Goal: Information Seeking & Learning: Learn about a topic

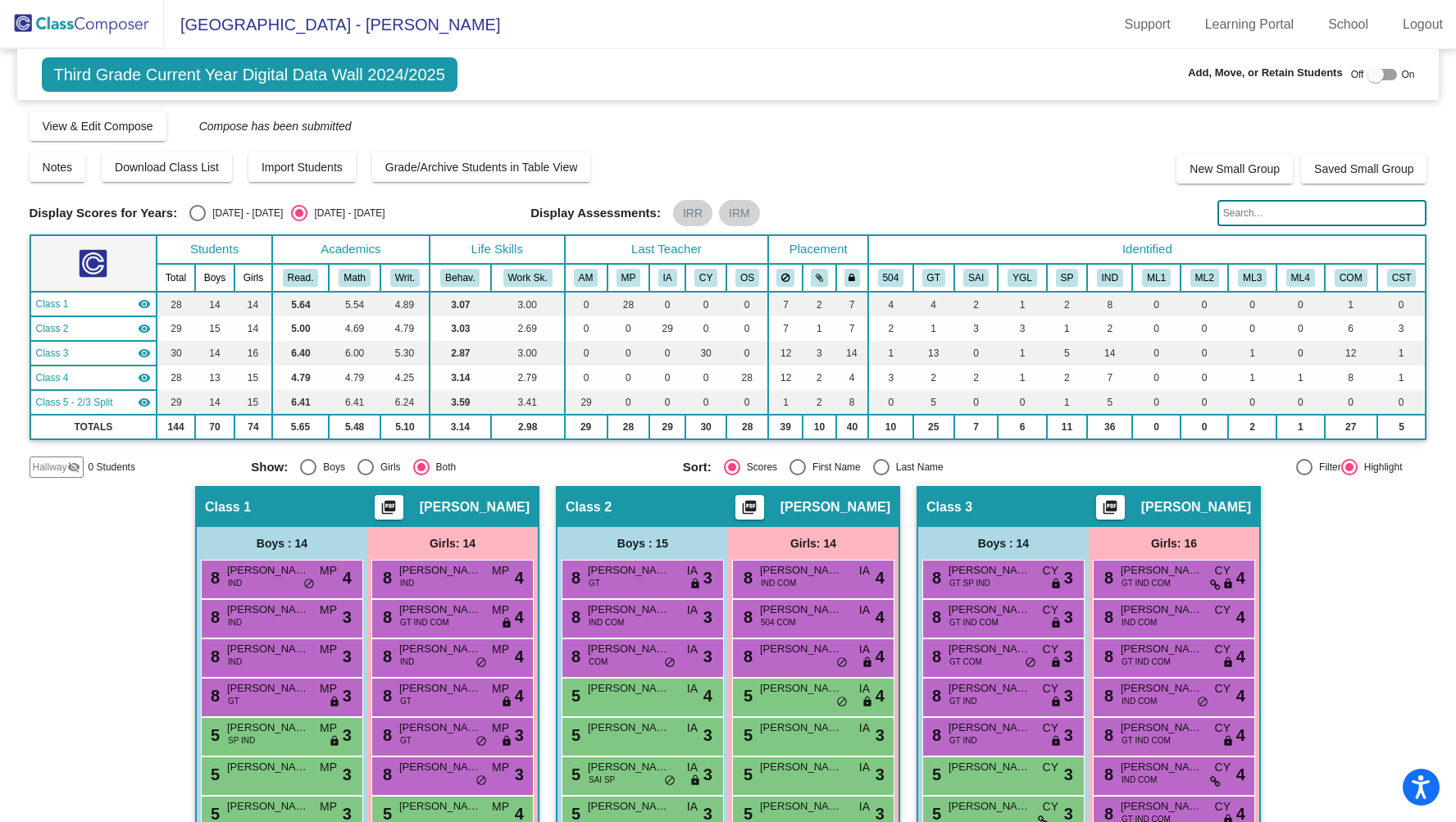
click at [88, 30] on img at bounding box center [81, 24] width 164 height 49
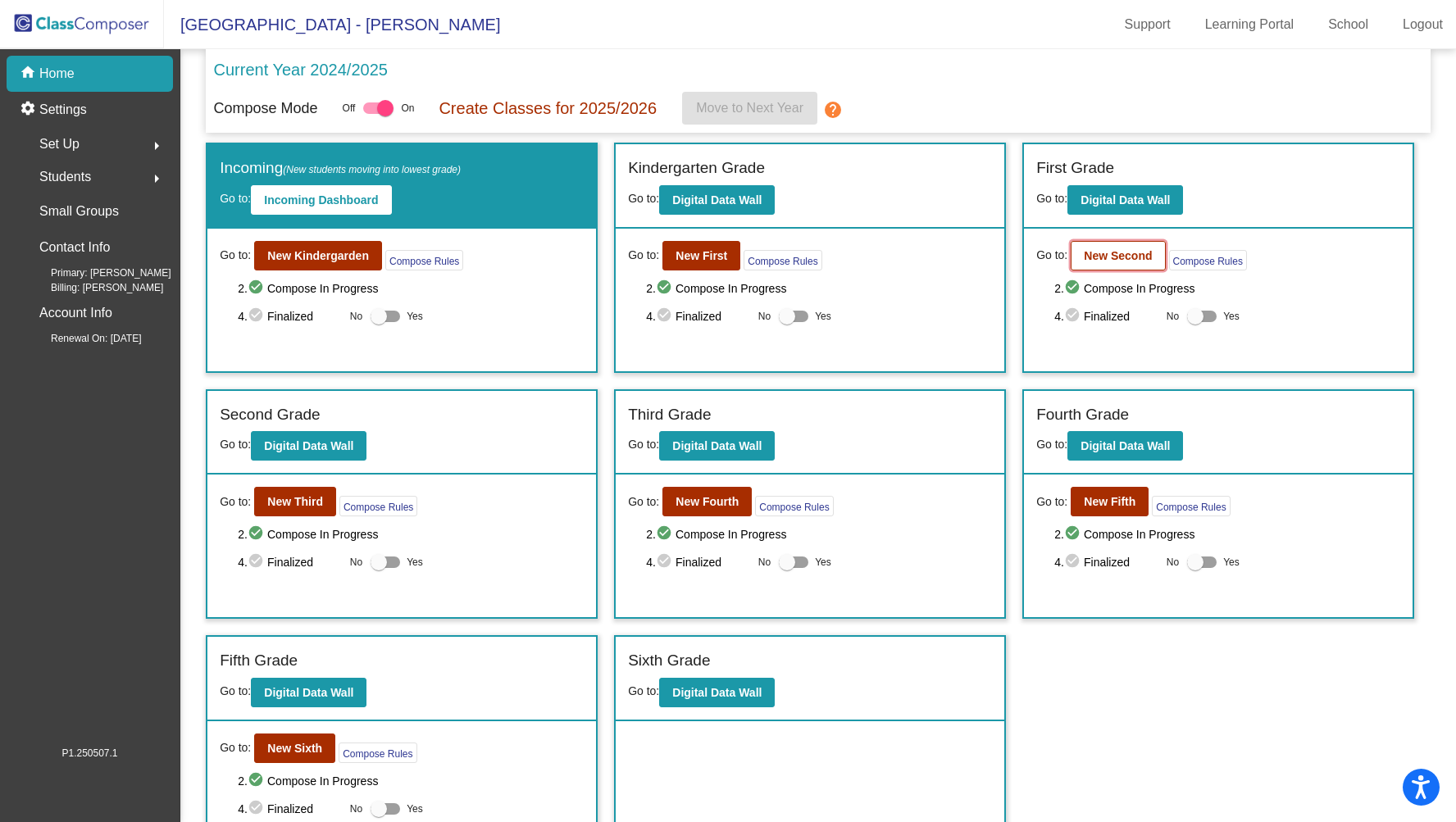
click at [1117, 250] on b "New Second" at bounding box center [1117, 256] width 68 height 13
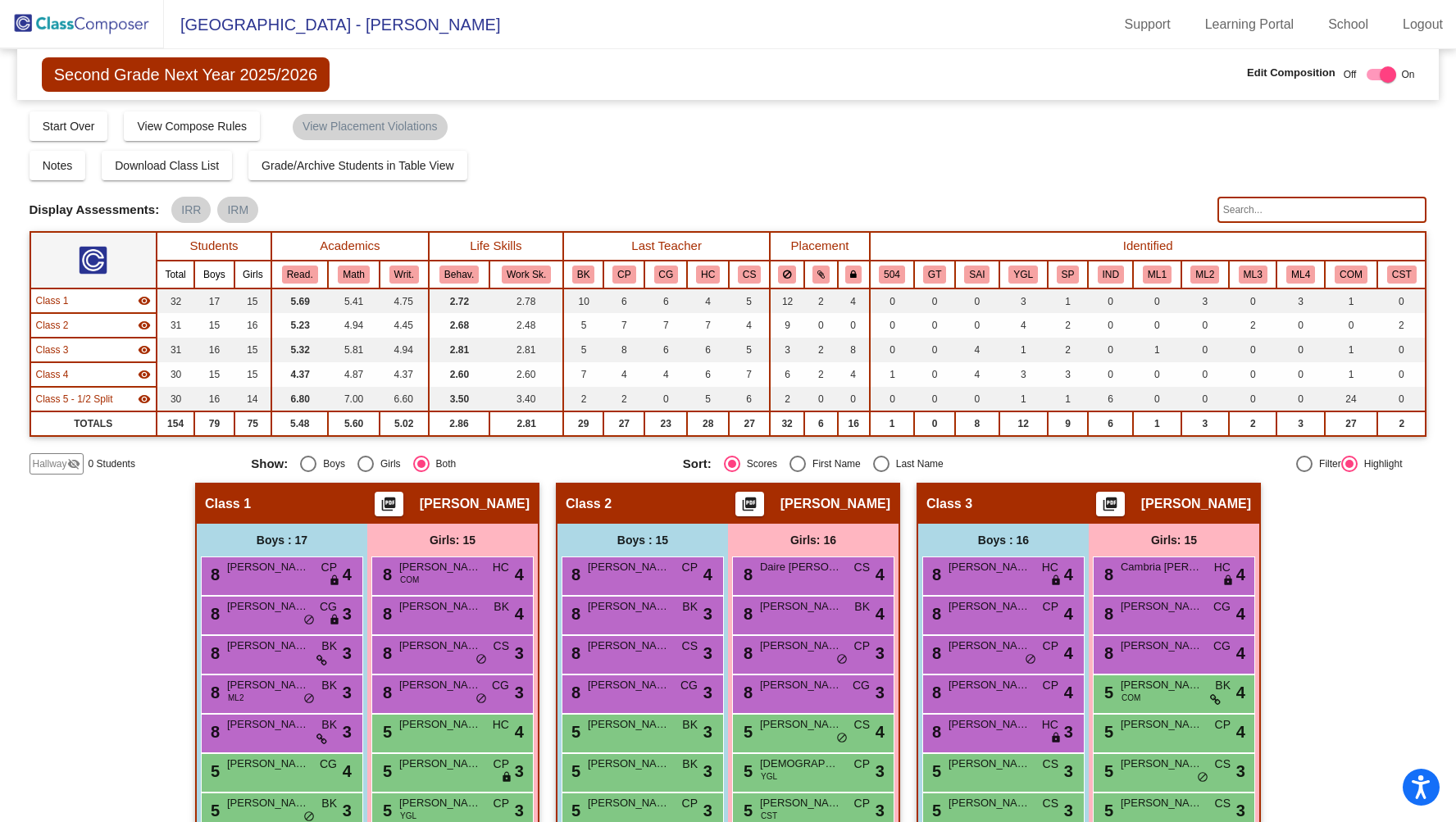
click at [1246, 212] on input "text" at bounding box center [1321, 209] width 210 height 26
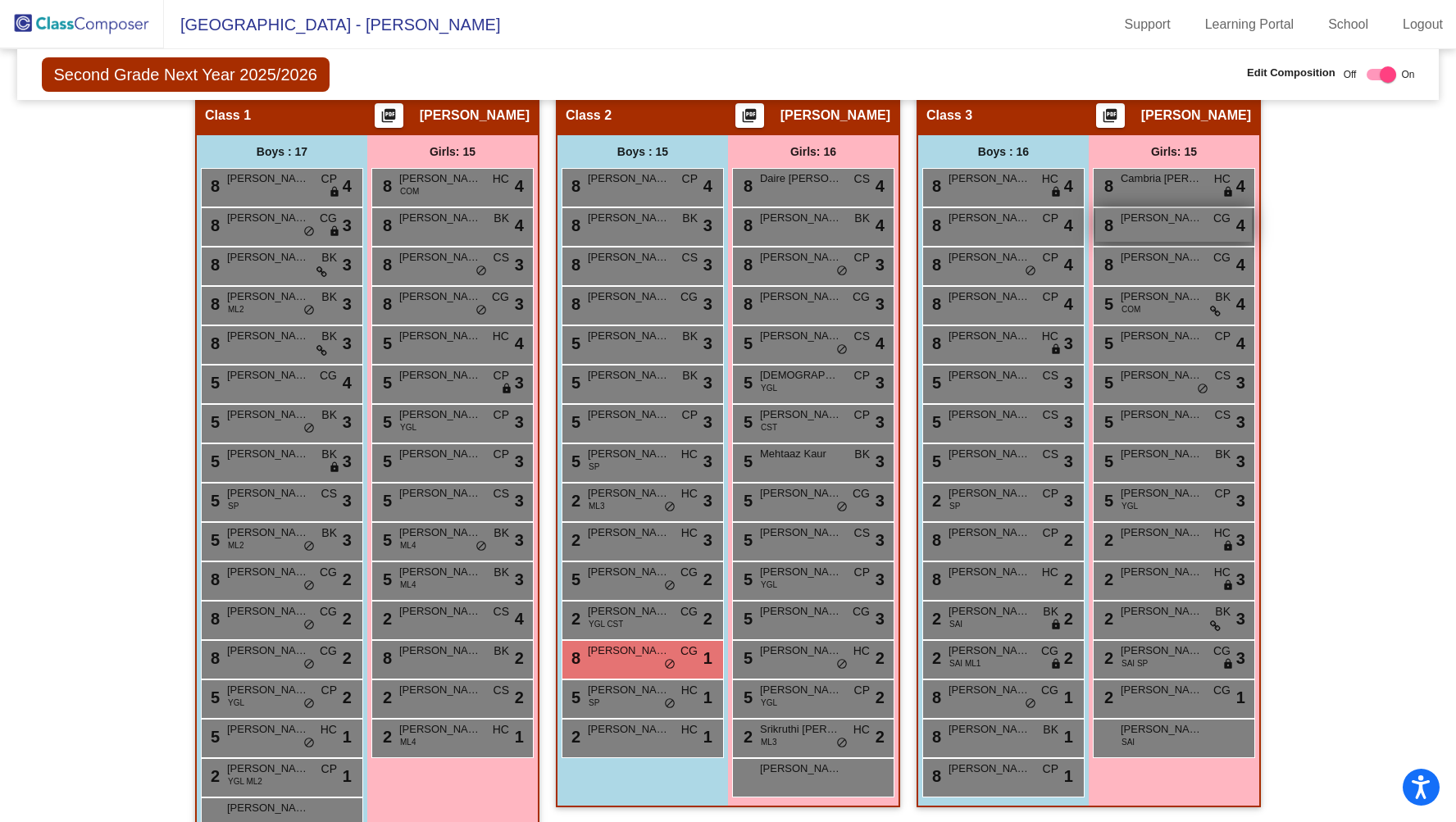
scroll to position [386, 0]
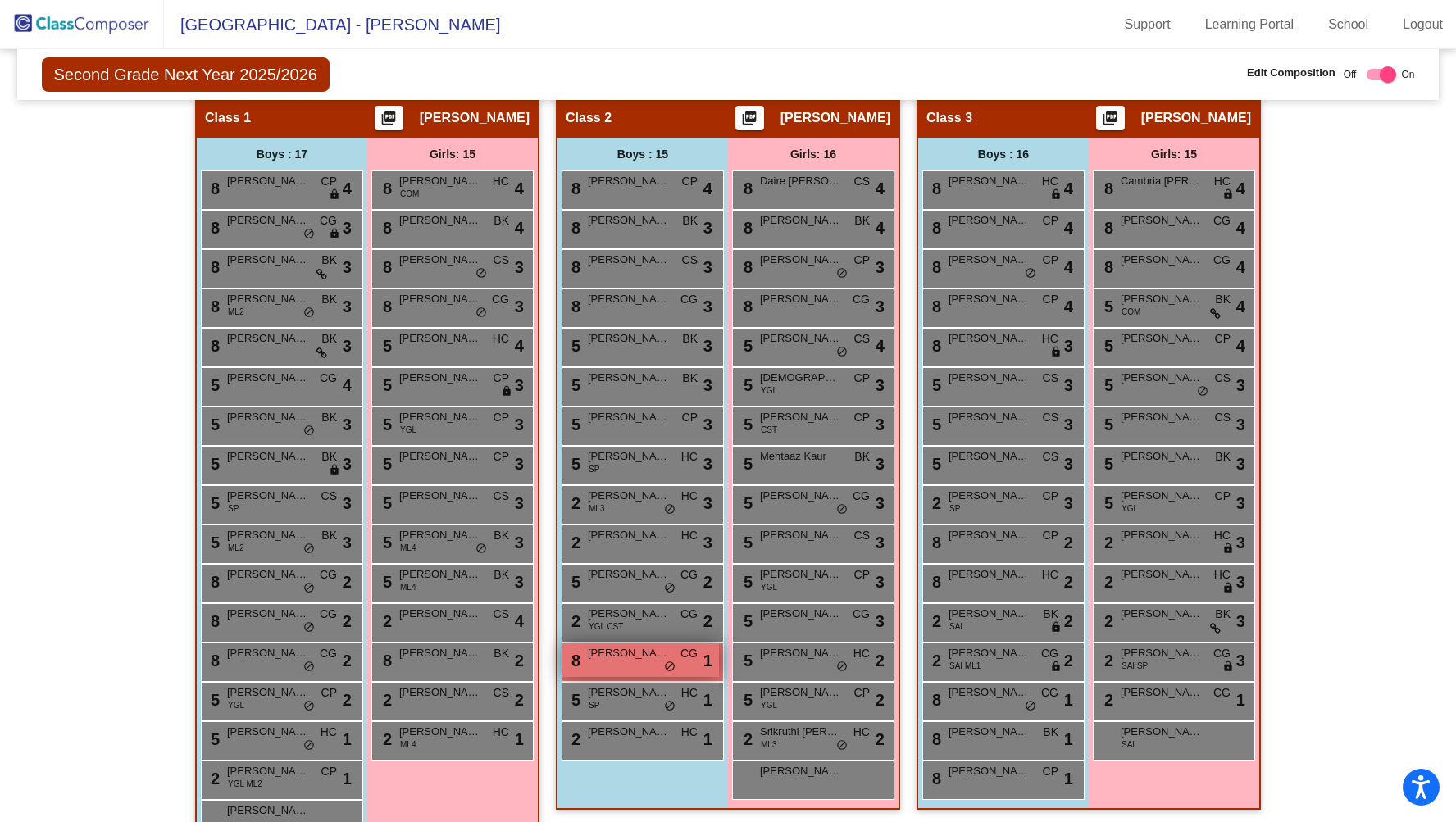
click at [630, 665] on div "8 [PERSON_NAME] CG lock do_not_disturb_alt 1" at bounding box center [641, 659] width 157 height 34
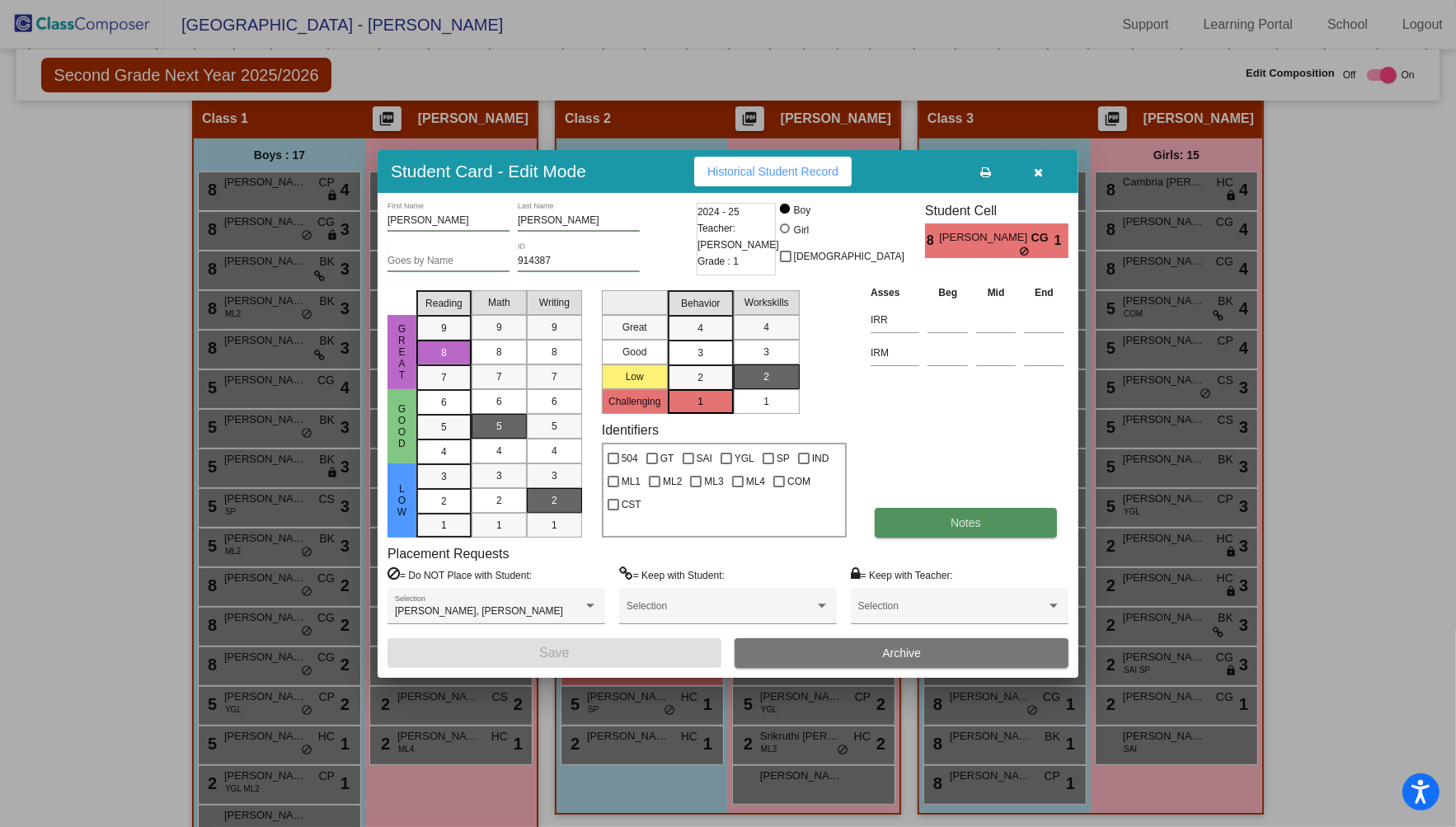
click at [970, 532] on button "Notes" at bounding box center [965, 523] width 181 height 30
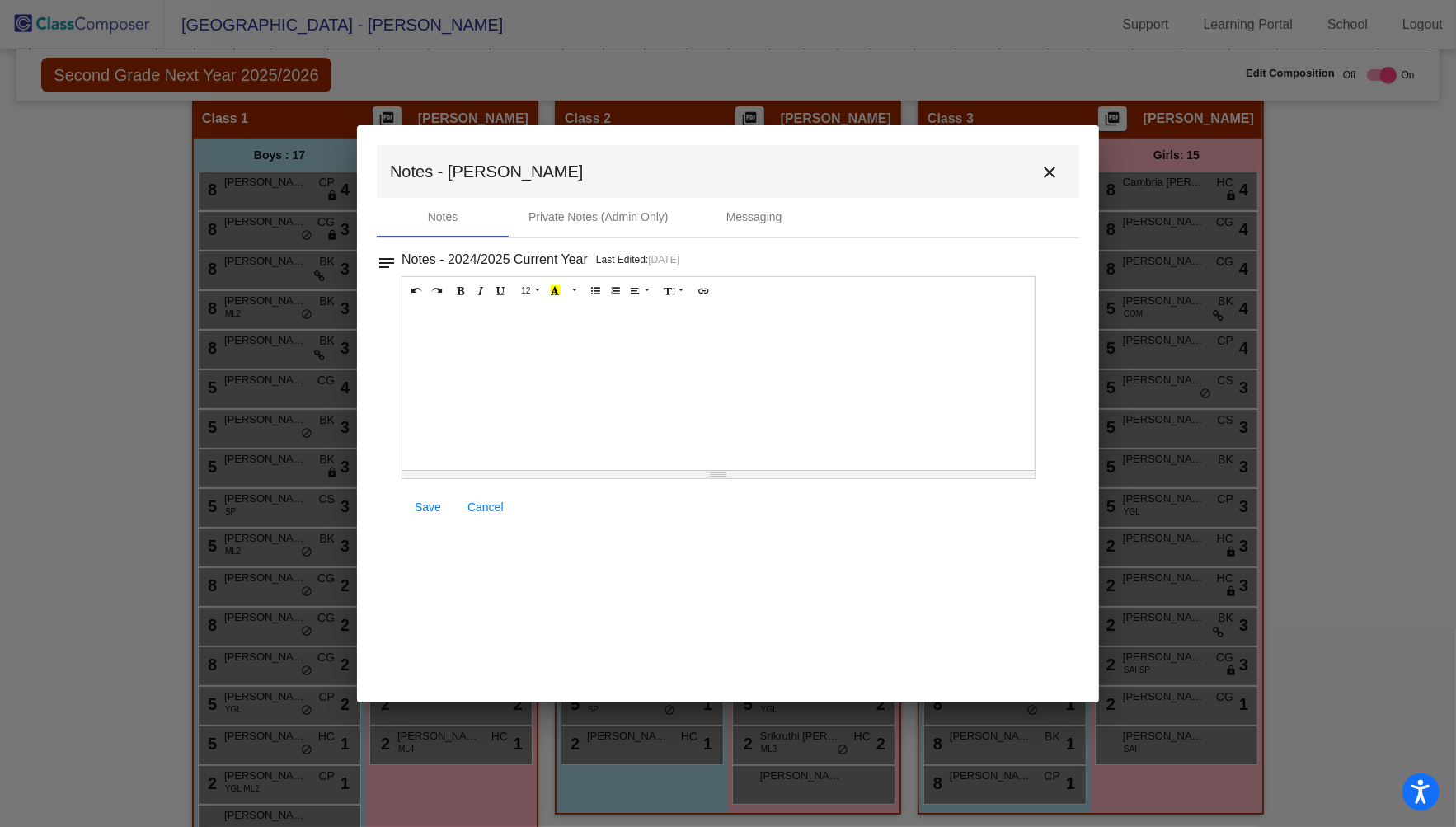
click at [715, 381] on div at bounding box center [718, 387] width 633 height 164
click at [1046, 168] on mat-icon "close" at bounding box center [1049, 172] width 20 height 20
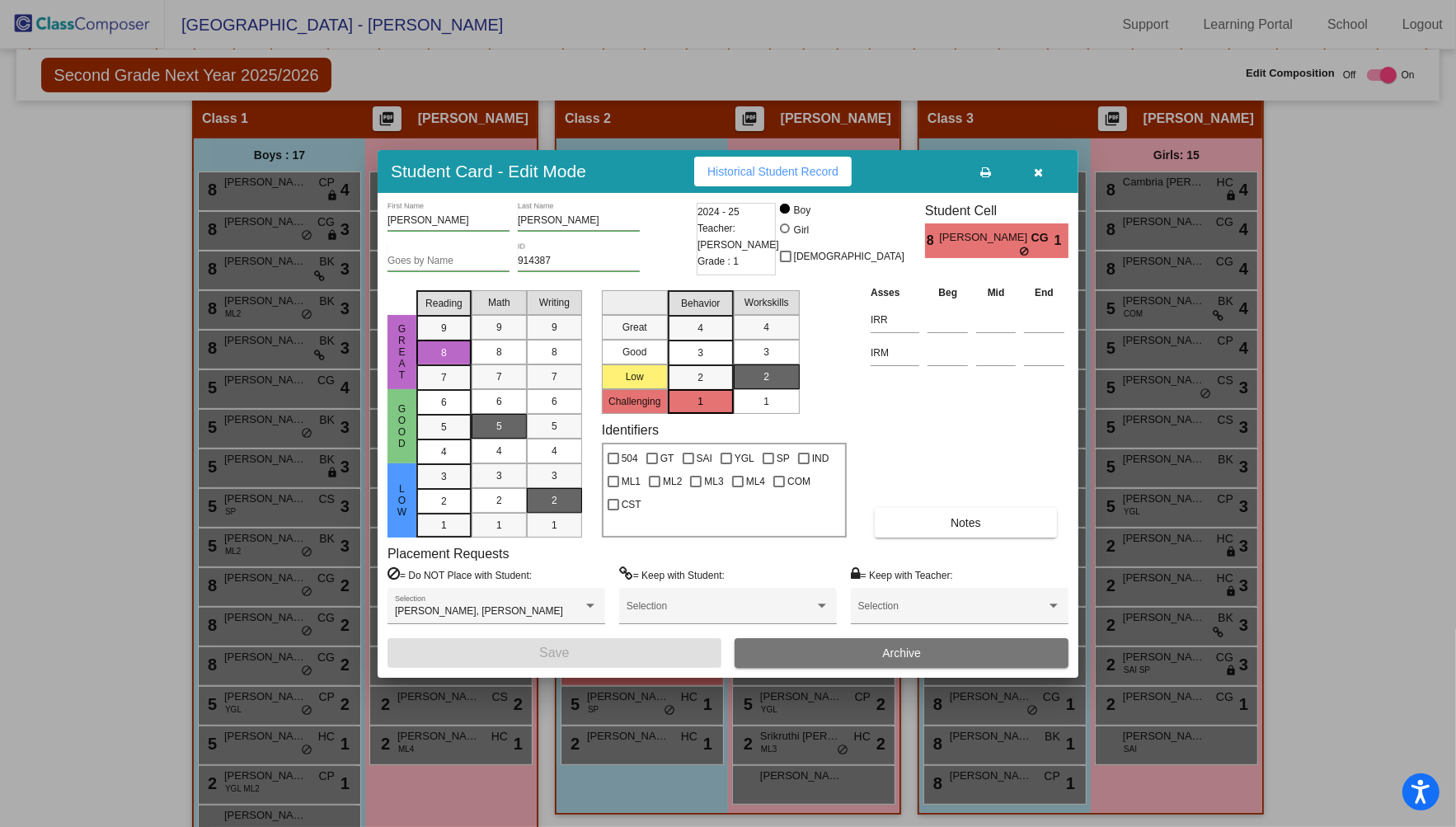
click at [1042, 168] on icon "button" at bounding box center [1040, 172] width 9 height 11
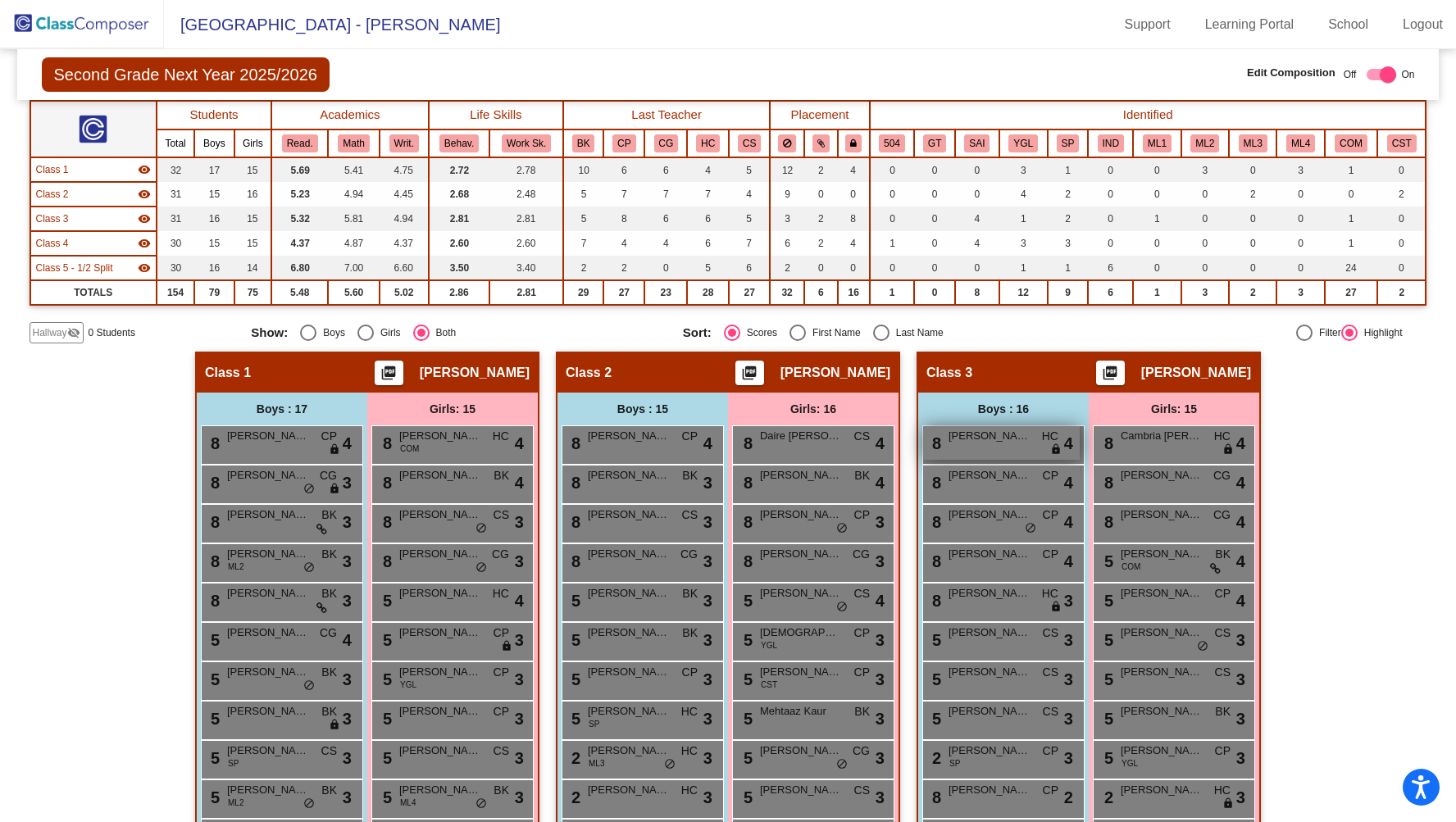
scroll to position [92, 0]
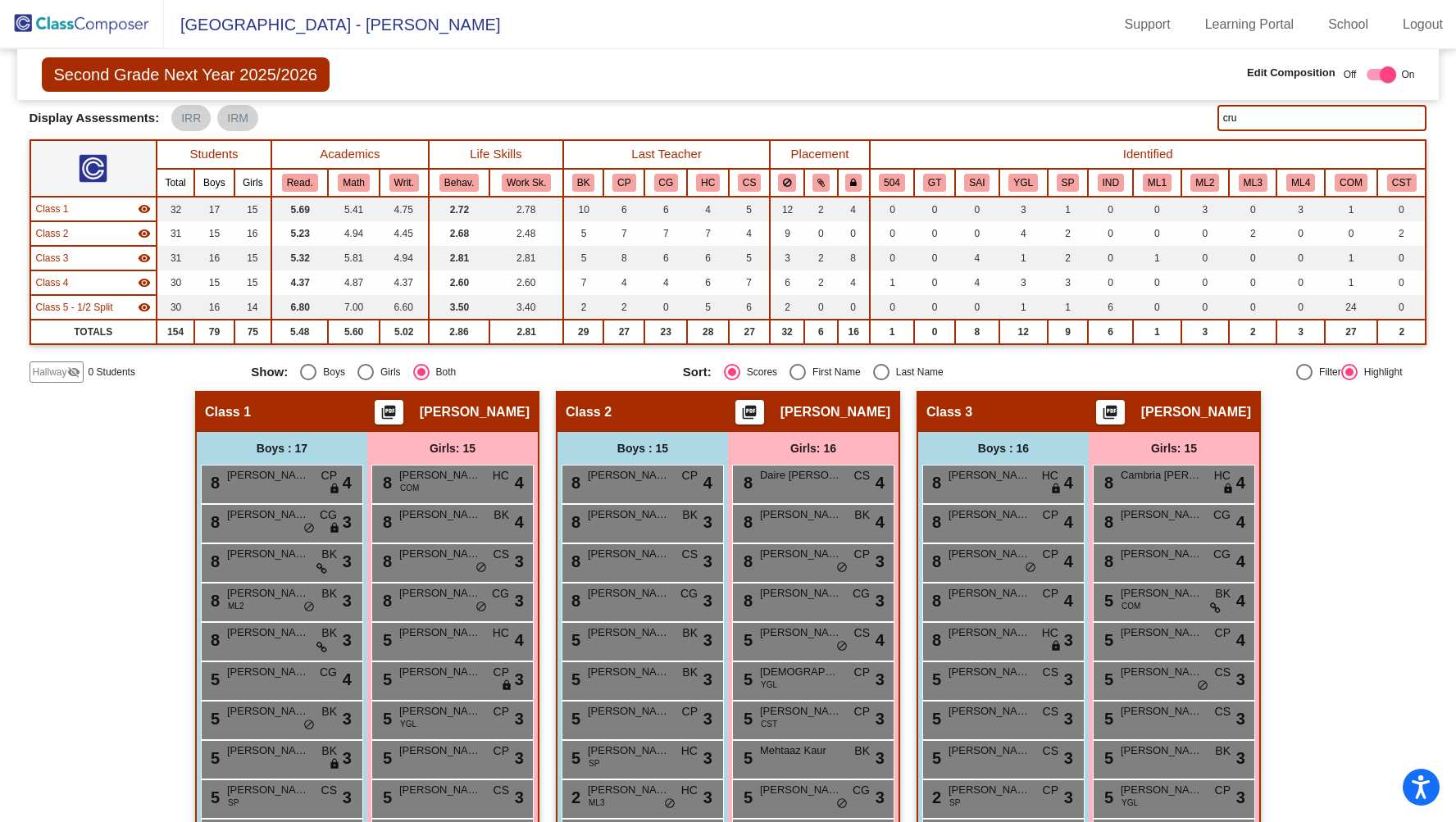
drag, startPoint x: 1260, startPoint y: 120, endPoint x: 1140, endPoint y: 111, distance: 120.3
click at [1139, 119] on div "Display Scores for Years: [DATE] - [DATE] [DATE] - [DATE] Display Assessments: …" at bounding box center [728, 118] width 1397 height 26
type input "andre"
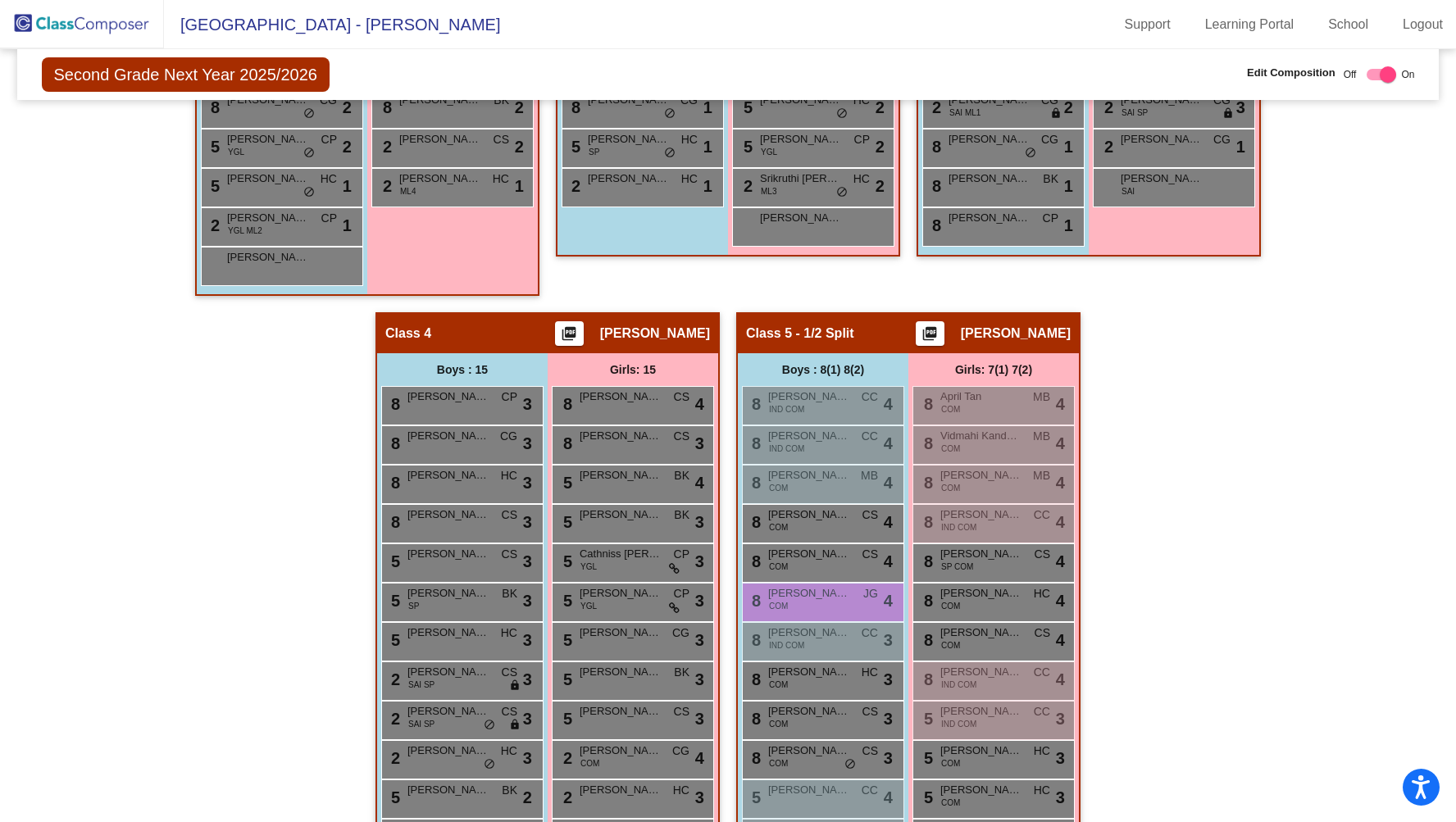
scroll to position [0, 0]
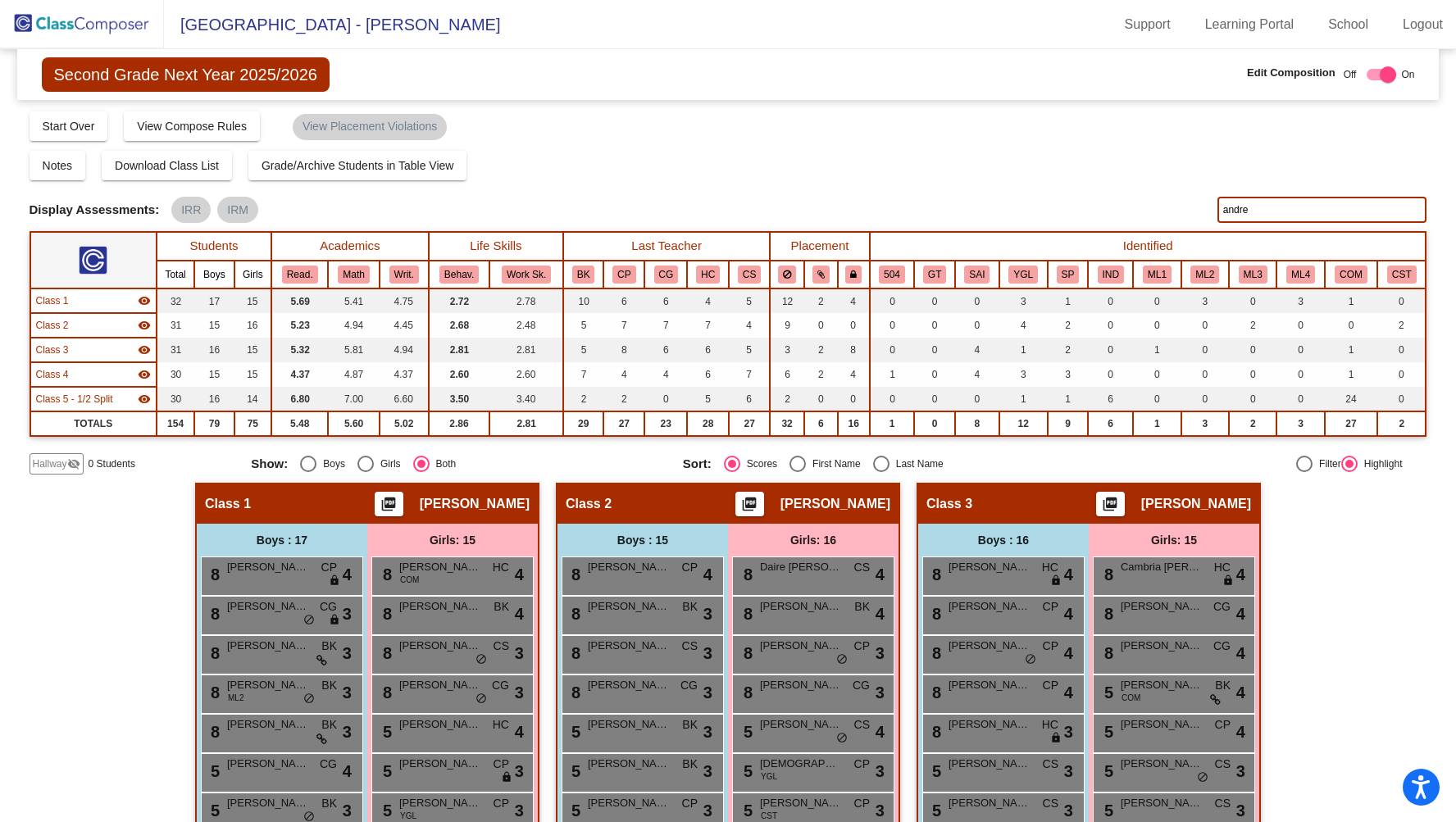
drag, startPoint x: 1264, startPoint y: 207, endPoint x: 1203, endPoint y: 206, distance: 61.0
click at [1202, 206] on div "Display Scores for Years: [DATE] - [DATE] [DATE] - [DATE] Display Assessments: …" at bounding box center [728, 209] width 1397 height 26
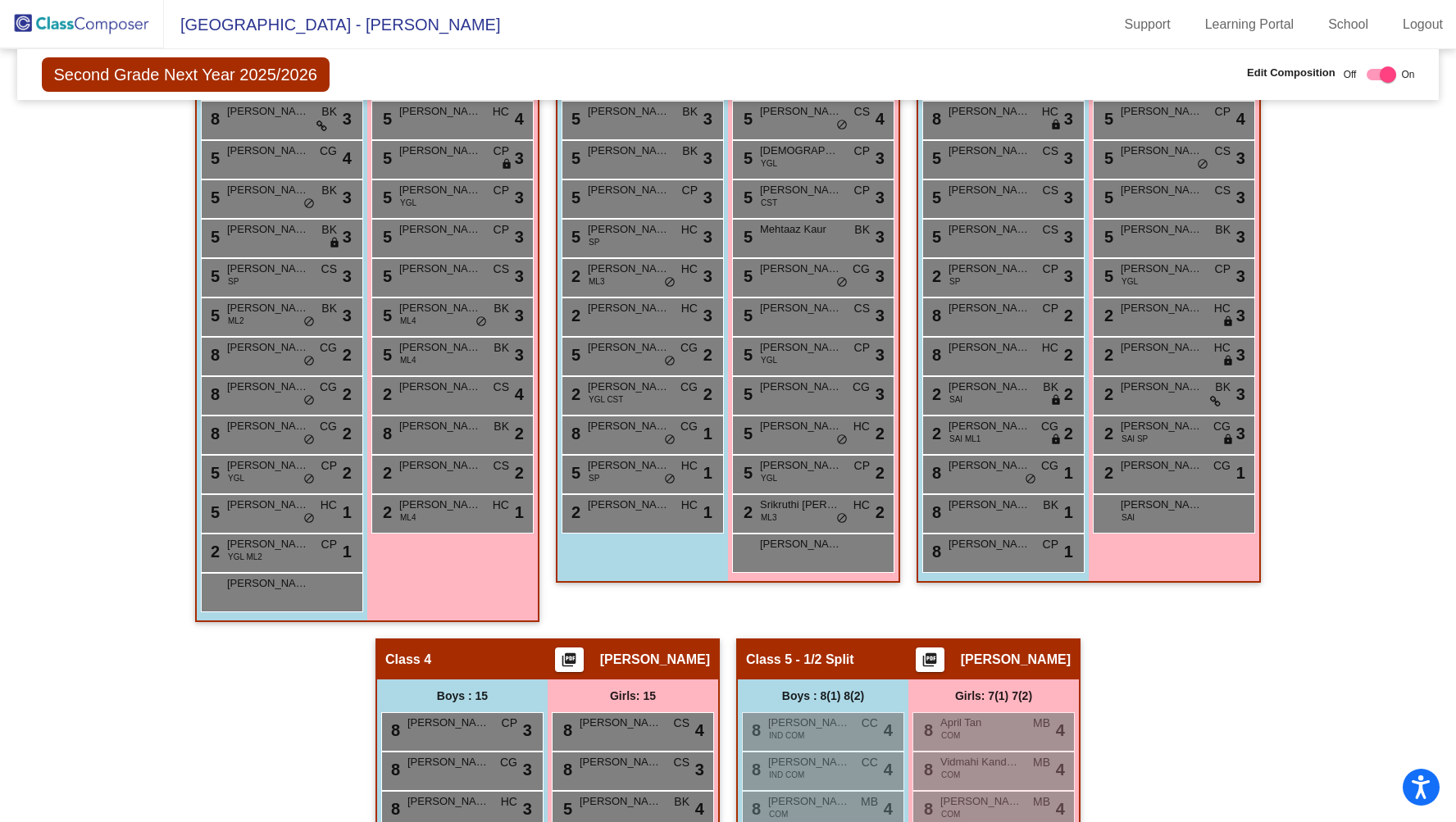
scroll to position [863, 0]
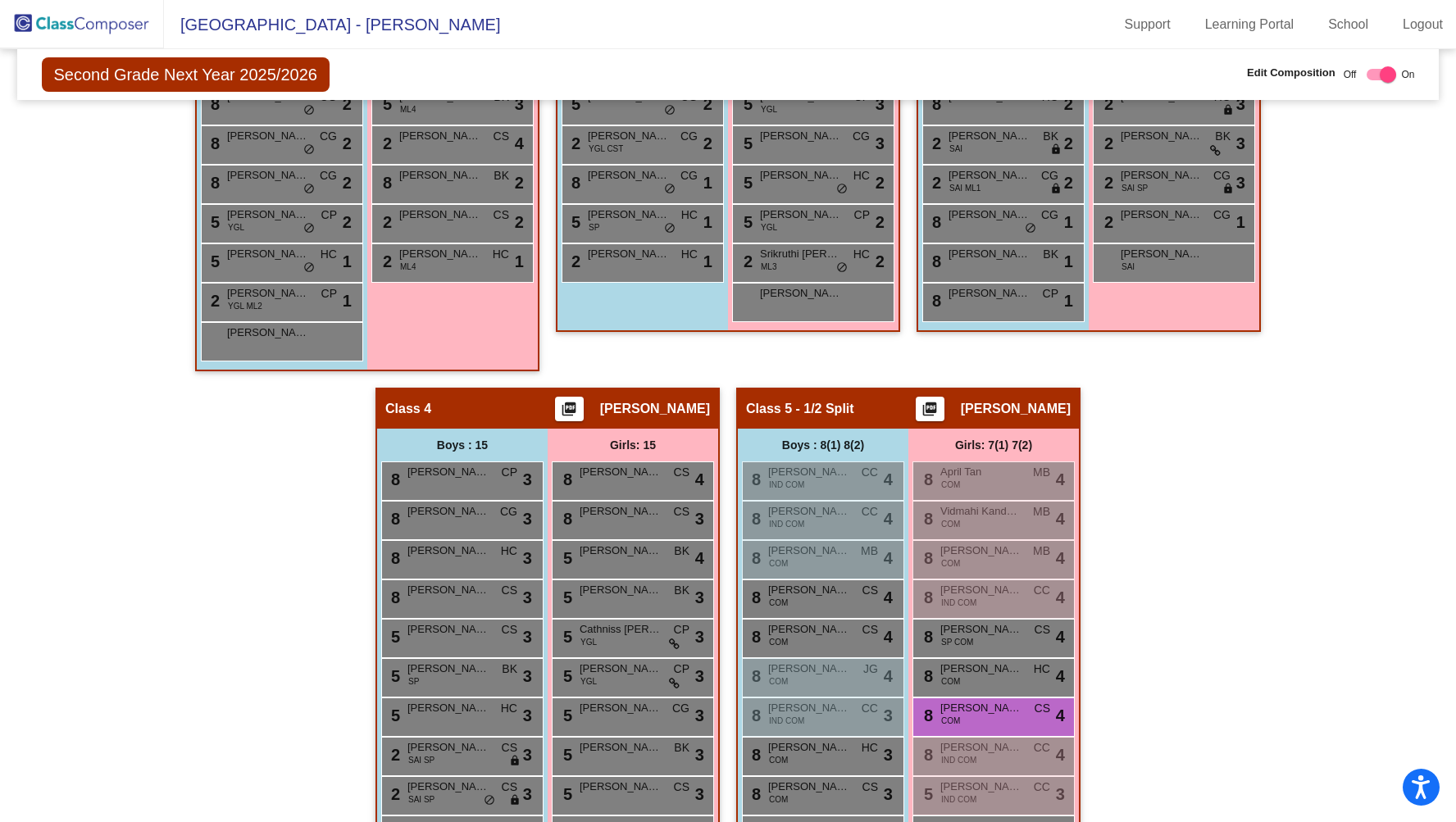
type input "ree"
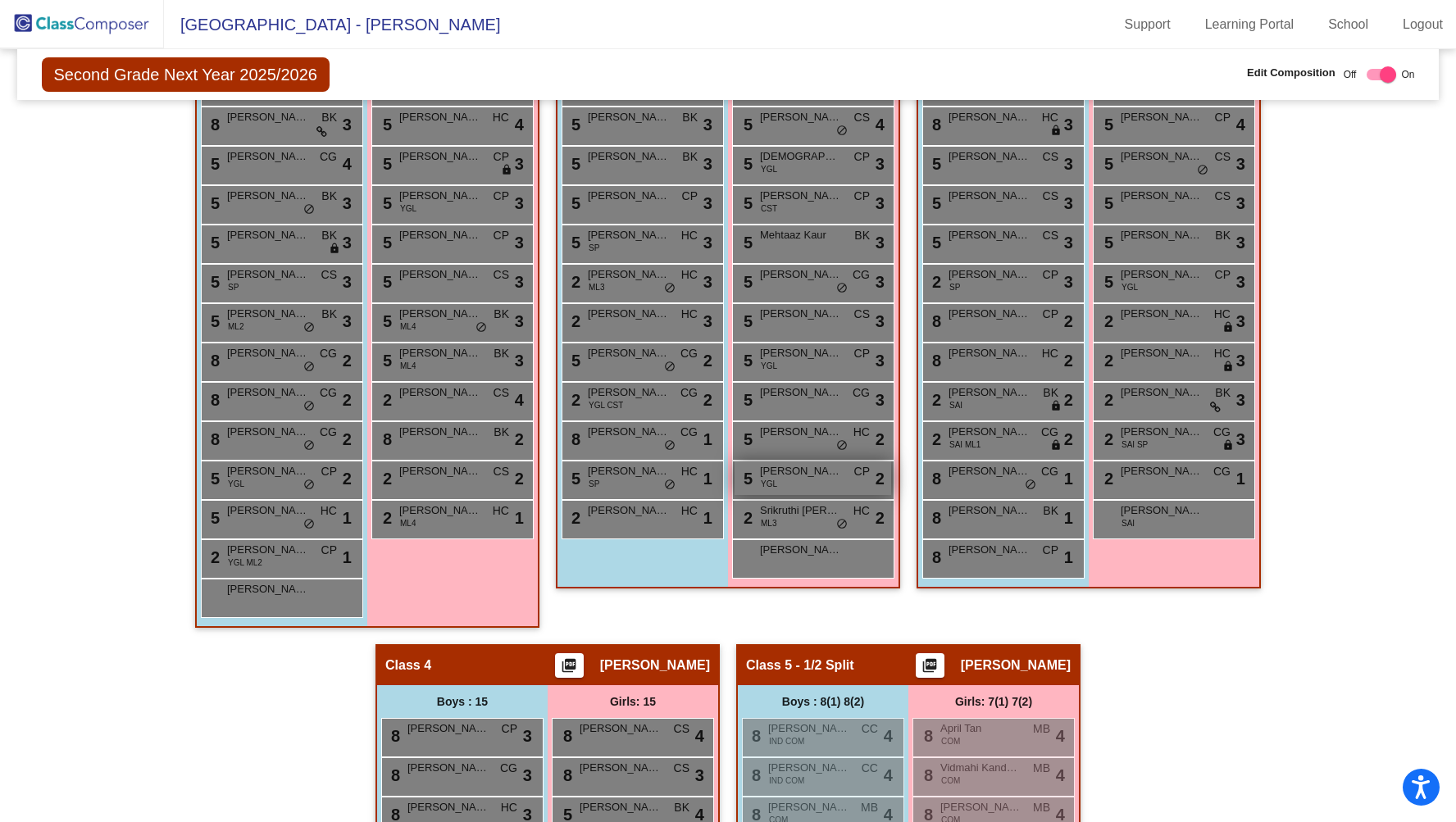
scroll to position [0, 0]
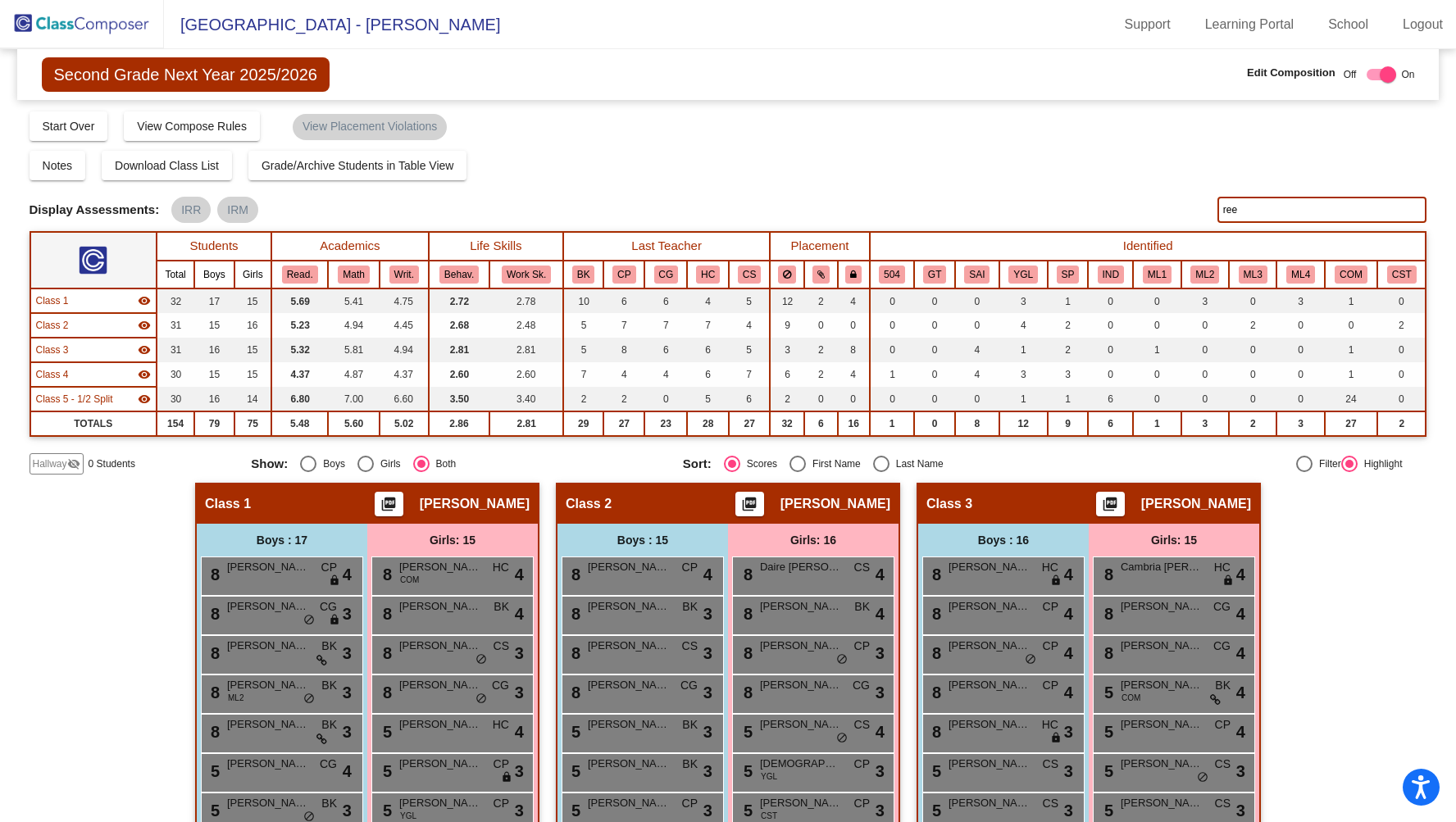
click at [105, 30] on img at bounding box center [81, 24] width 164 height 49
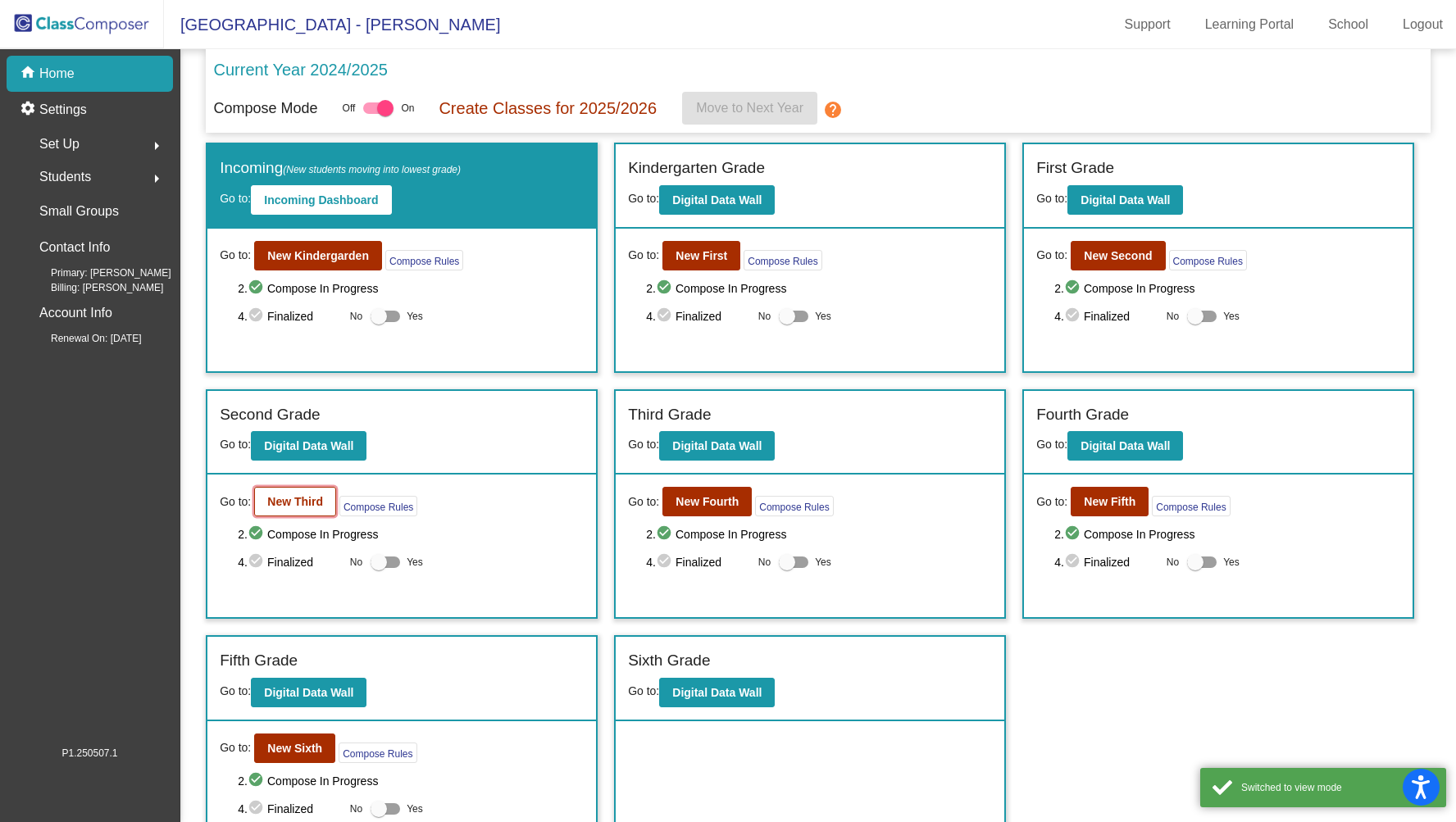
click at [304, 503] on b "New Third" at bounding box center [295, 502] width 56 height 13
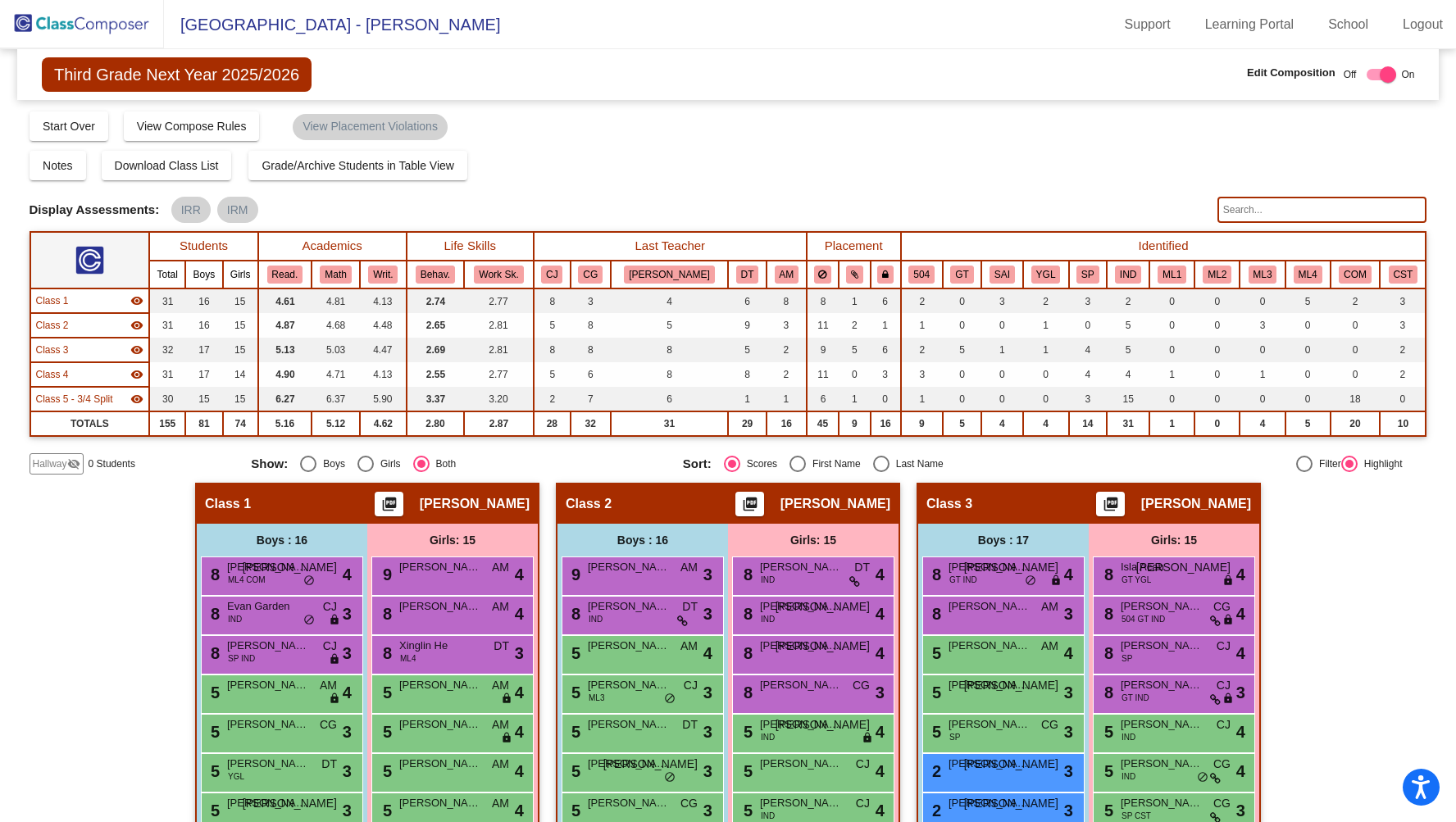
click at [1247, 204] on input "text" at bounding box center [1321, 209] width 210 height 26
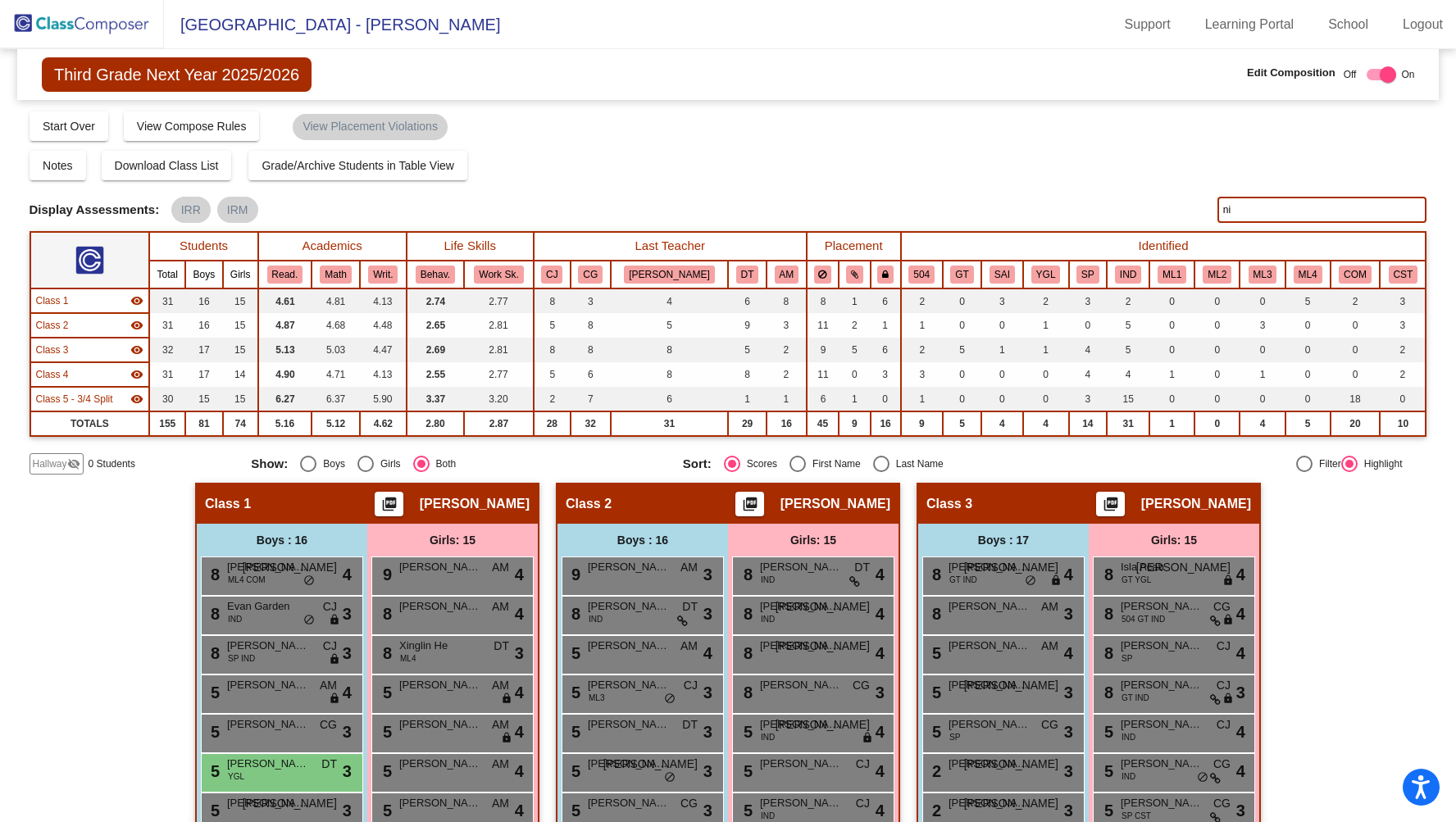
type input "nic"
drag, startPoint x: 1249, startPoint y: 210, endPoint x: 1174, endPoint y: 210, distance: 75.0
click at [1174, 210] on div "Display Scores for Years: [DATE] - [DATE] [DATE] - [DATE] Display Assessments: …" at bounding box center [728, 209] width 1397 height 26
click at [771, 170] on div "Notes Download Class List Import Students Grade/Archive Students in Table View …" at bounding box center [728, 165] width 1397 height 30
drag, startPoint x: 1253, startPoint y: 203, endPoint x: 1146, endPoint y: 189, distance: 107.9
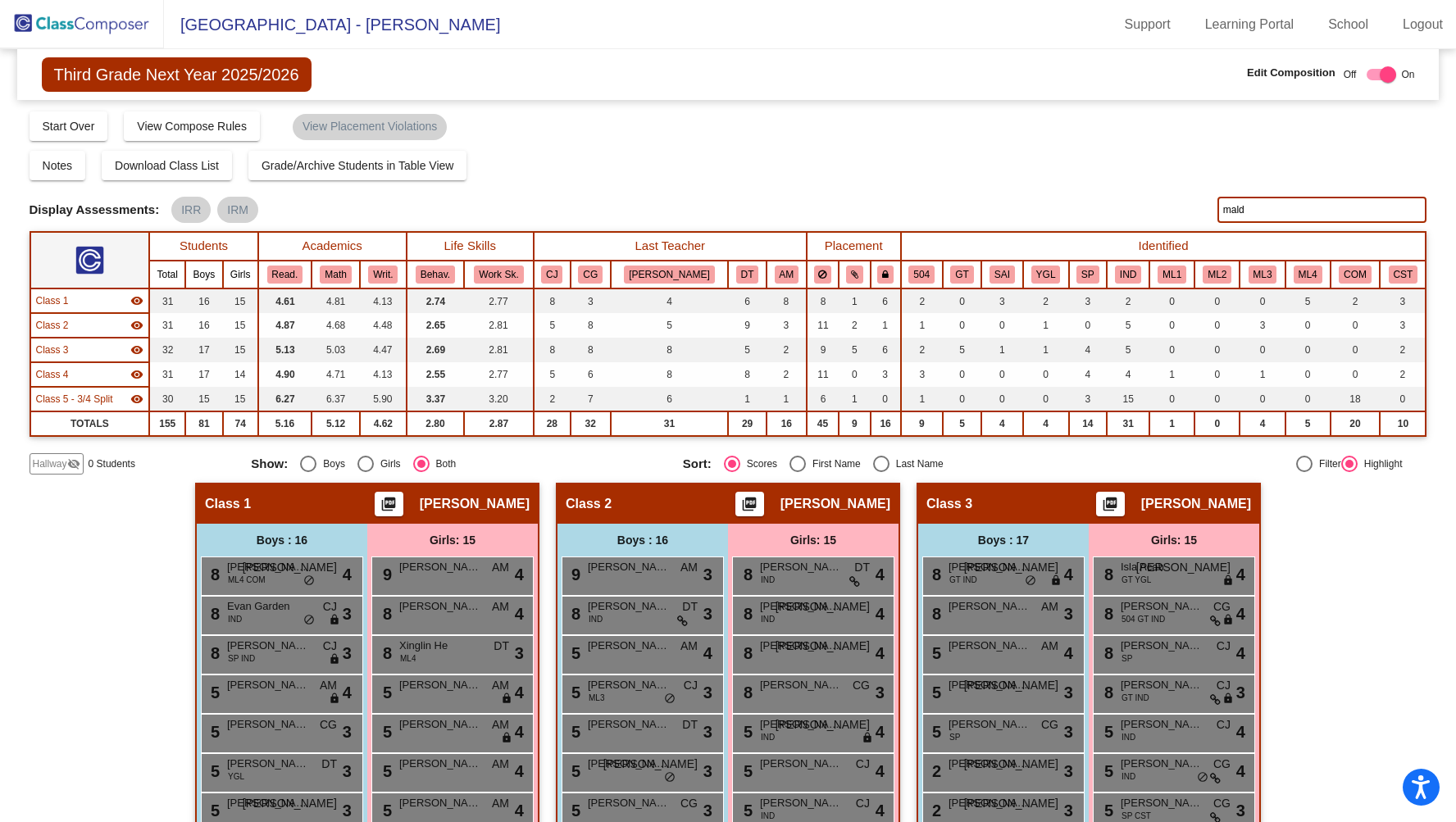
click at [1154, 203] on div "Display Scores for Years: [DATE] - [DATE] [DATE] - [DATE] Display Assessments: …" at bounding box center [728, 209] width 1397 height 26
type input "greyson"
click at [96, 12] on img at bounding box center [81, 24] width 164 height 49
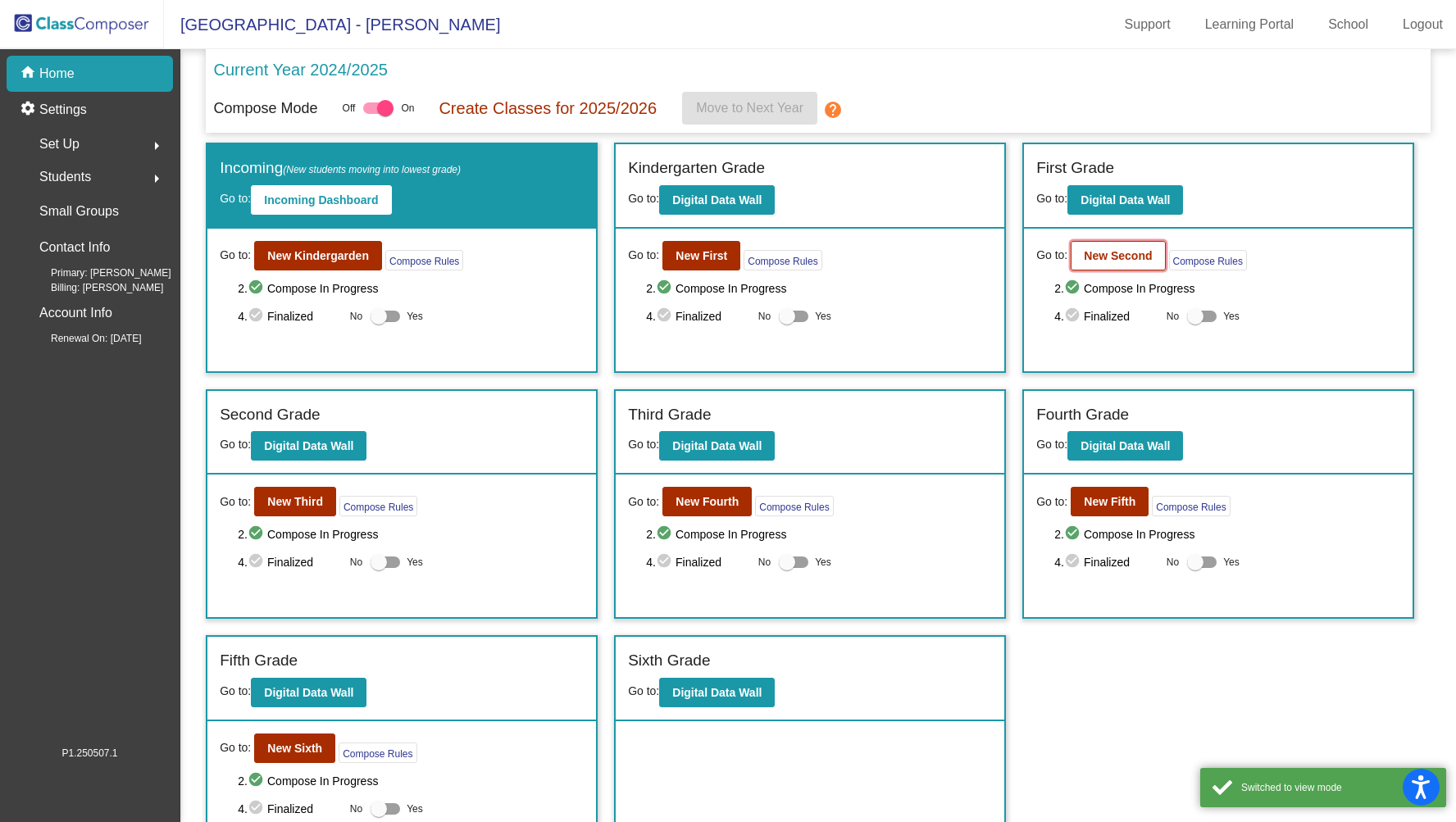
click at [1135, 260] on b "New Second" at bounding box center [1117, 256] width 68 height 13
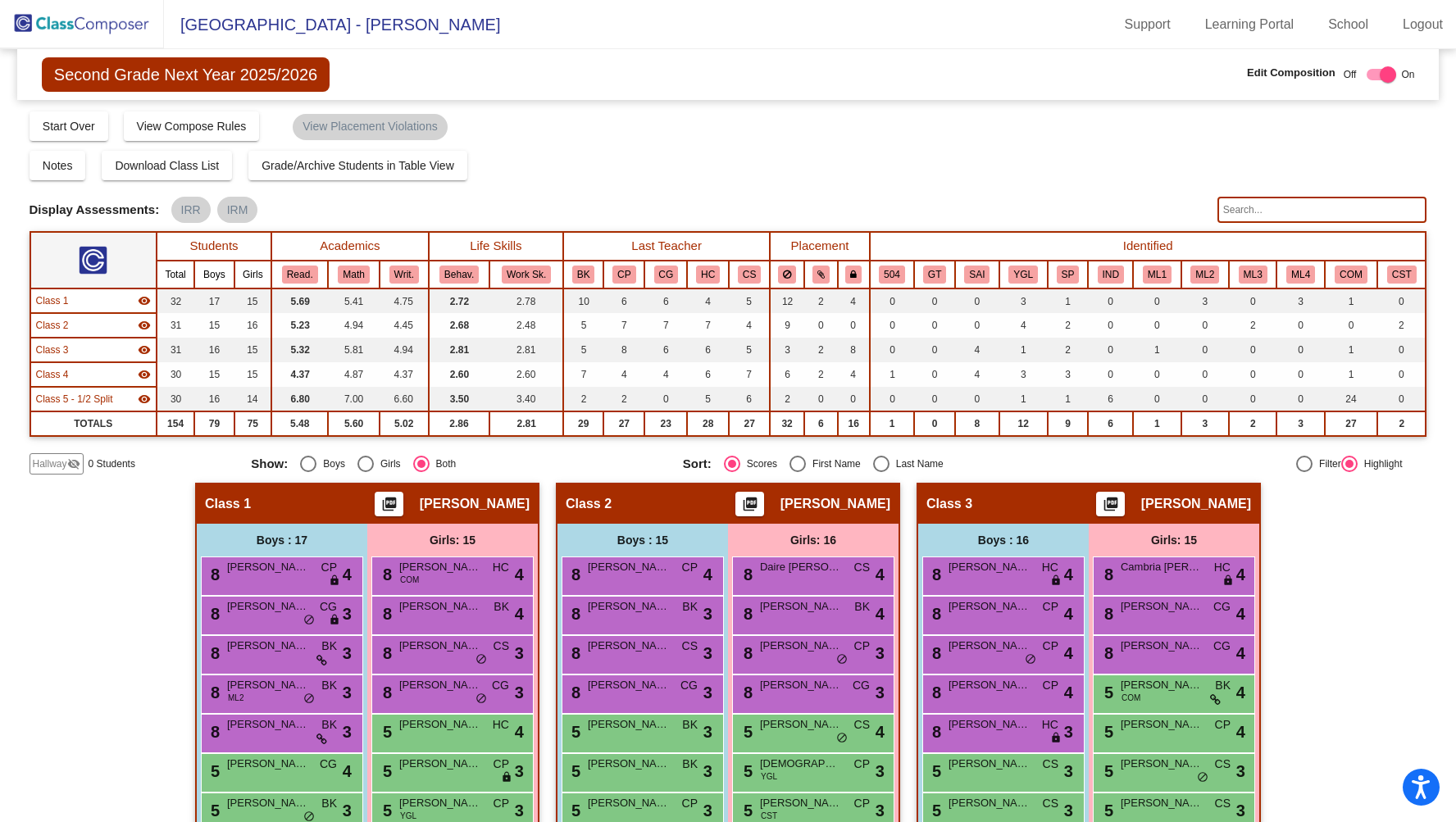
click at [1250, 210] on input "text" at bounding box center [1321, 209] width 210 height 26
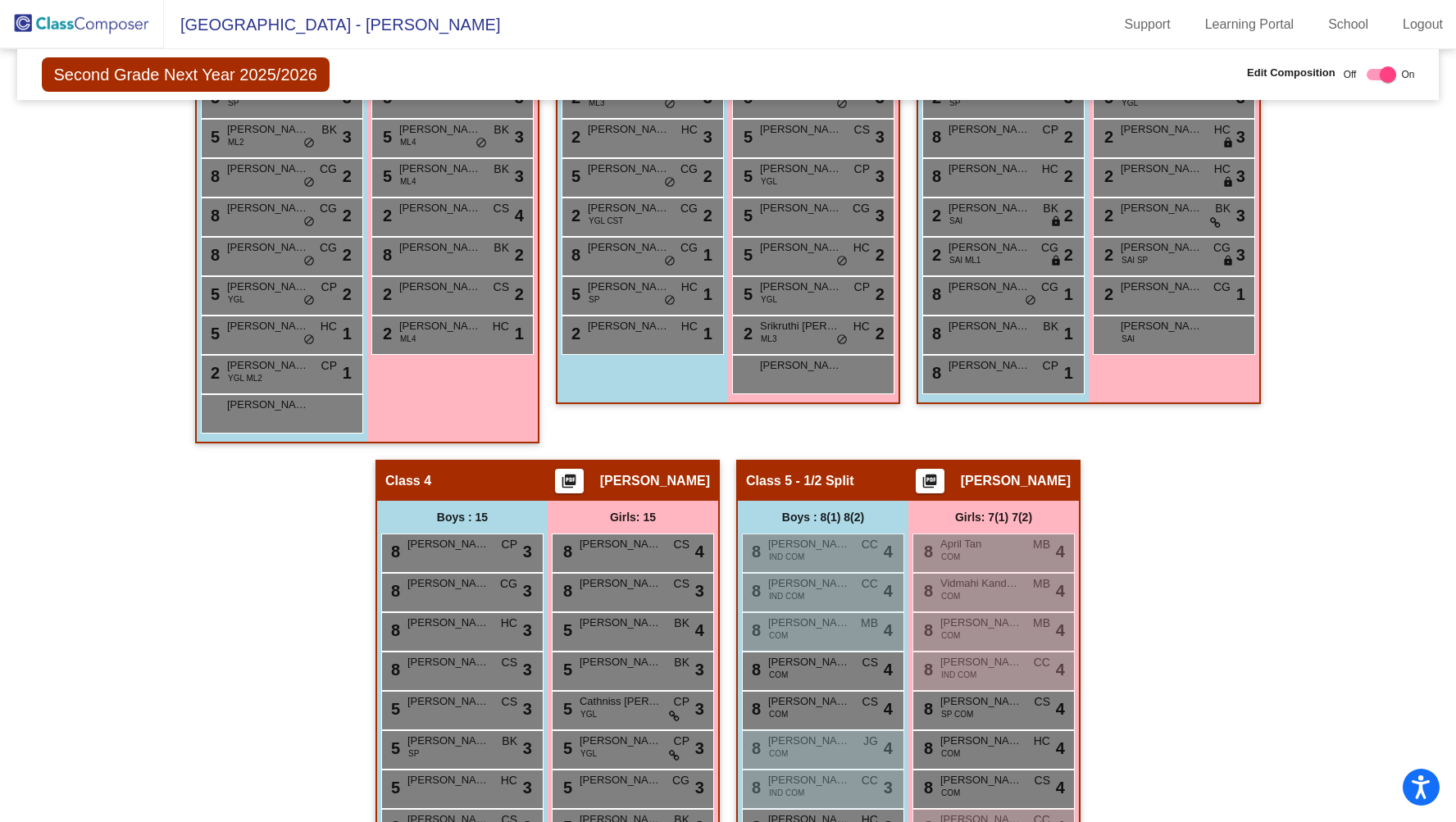
scroll to position [1154, 0]
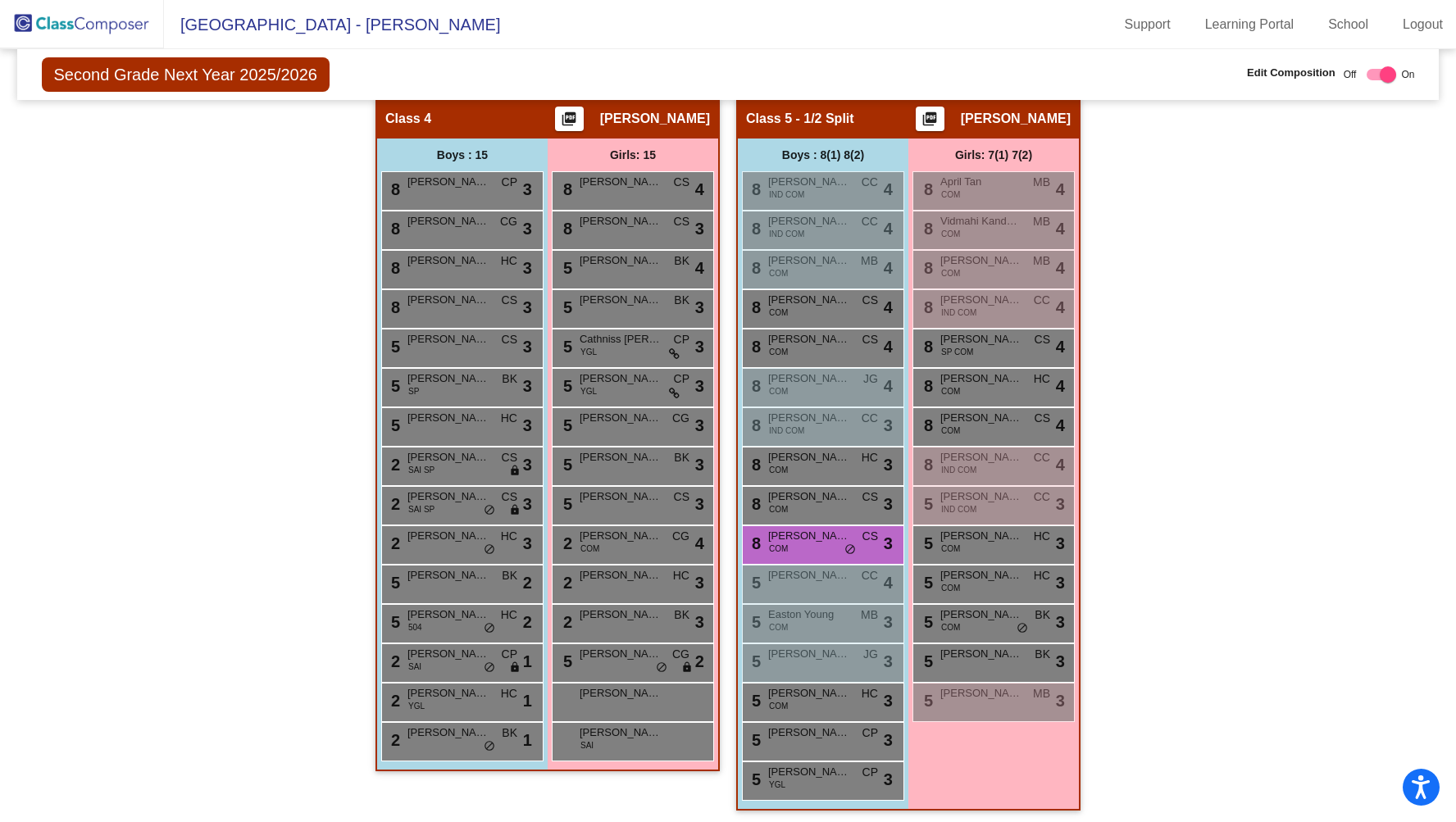
type input "greys"
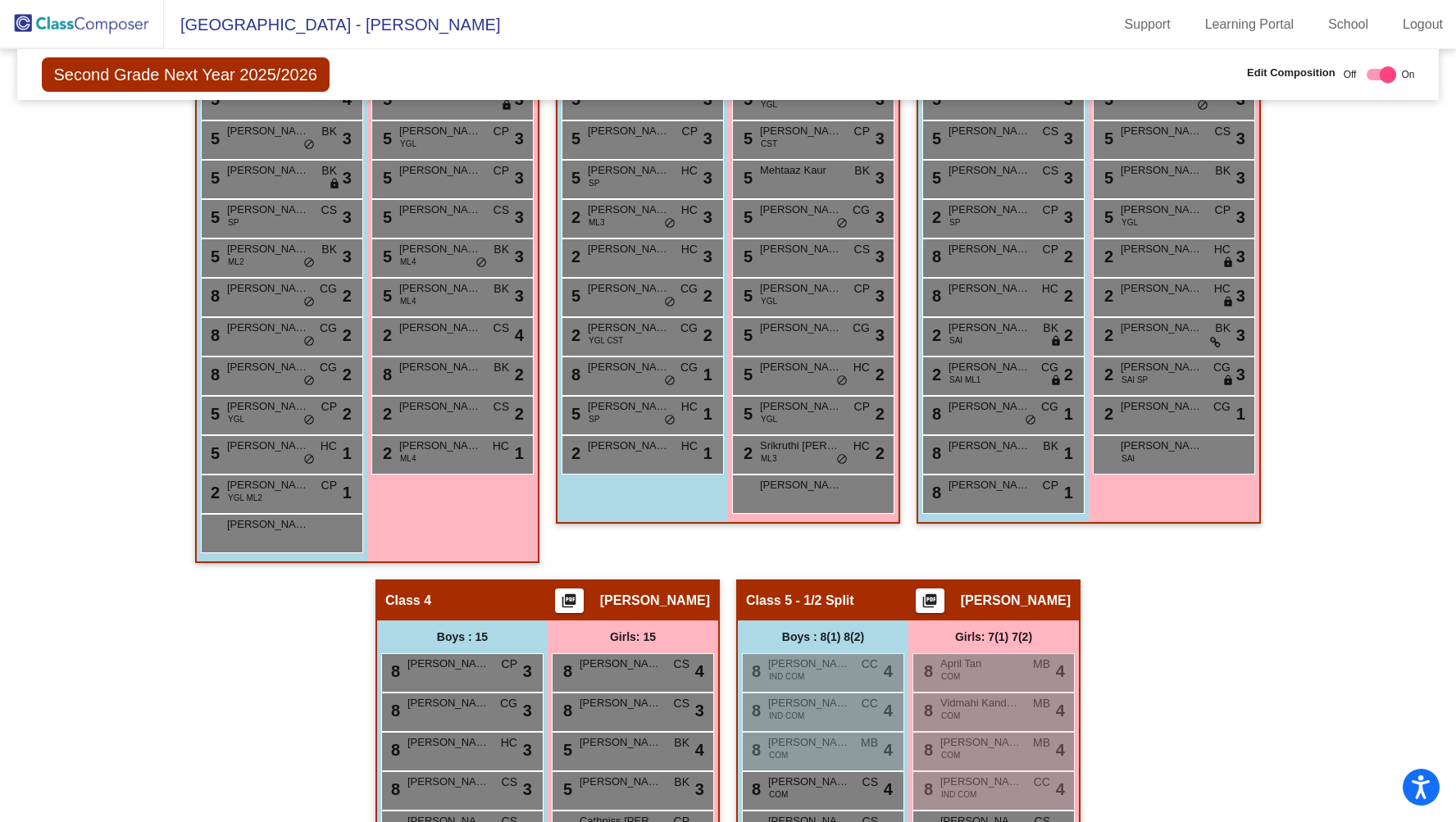
scroll to position [0, 0]
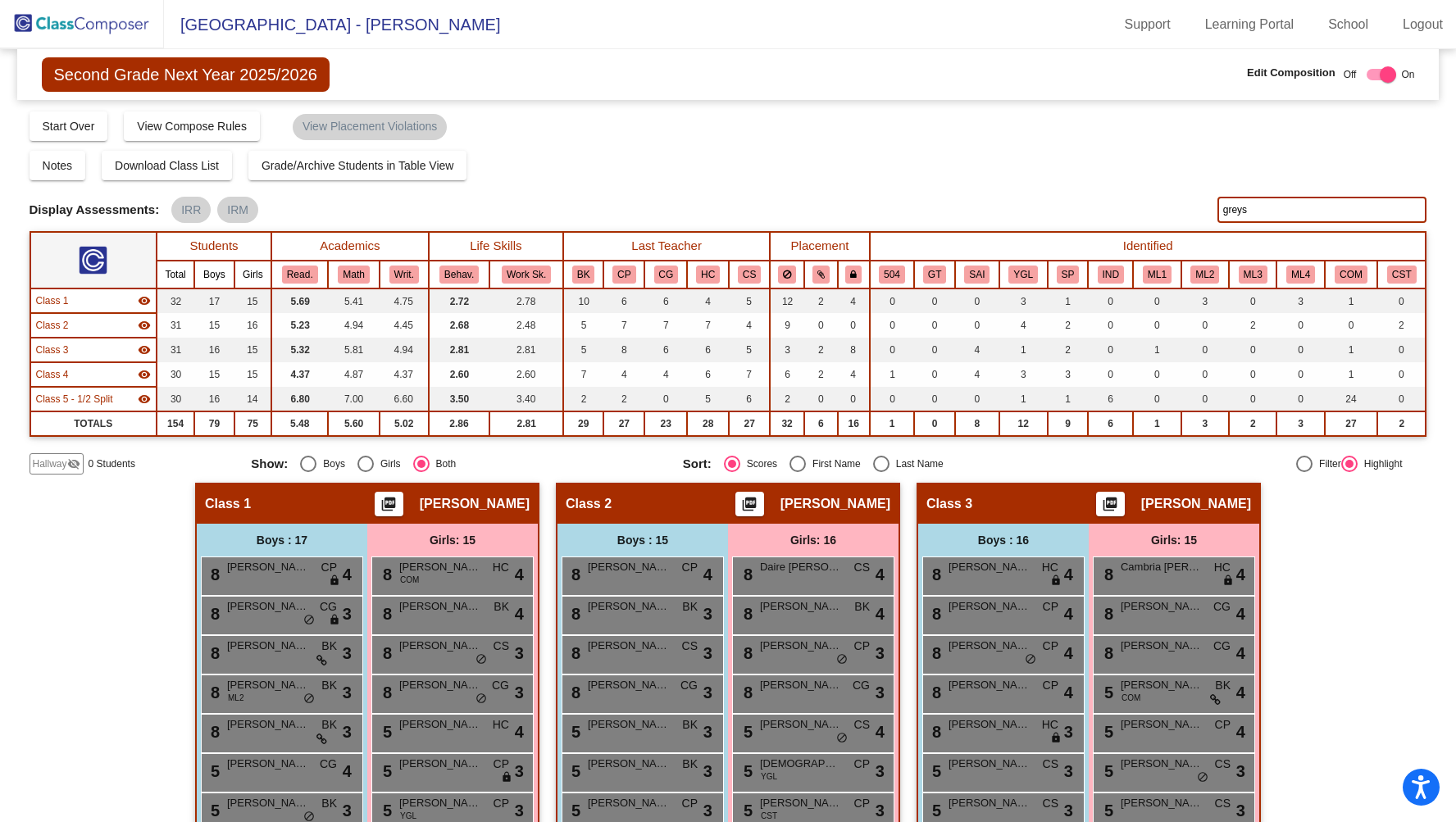
click at [134, 40] on img at bounding box center [81, 24] width 164 height 49
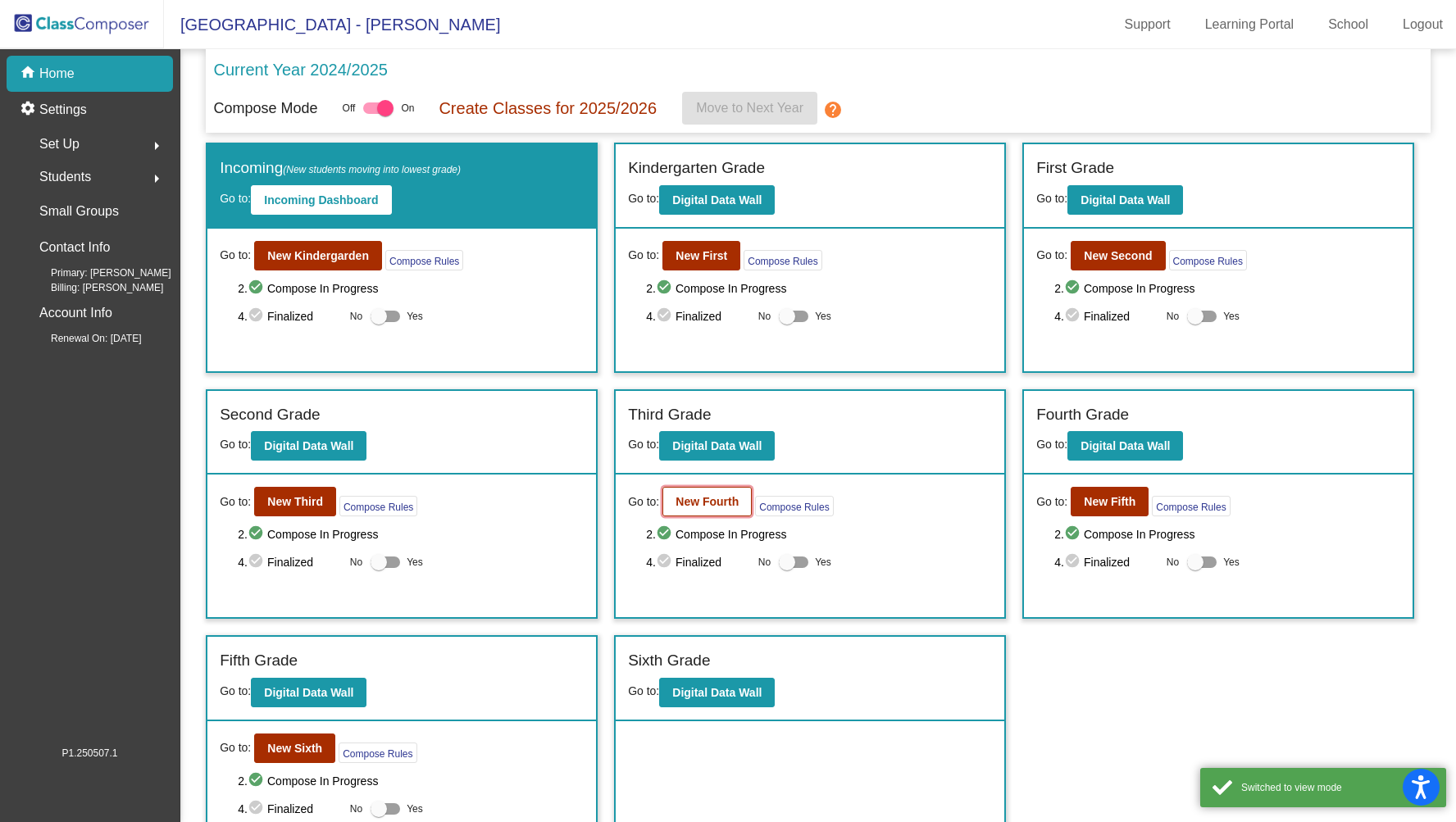
click at [717, 487] on button "New Fourth" at bounding box center [707, 502] width 90 height 30
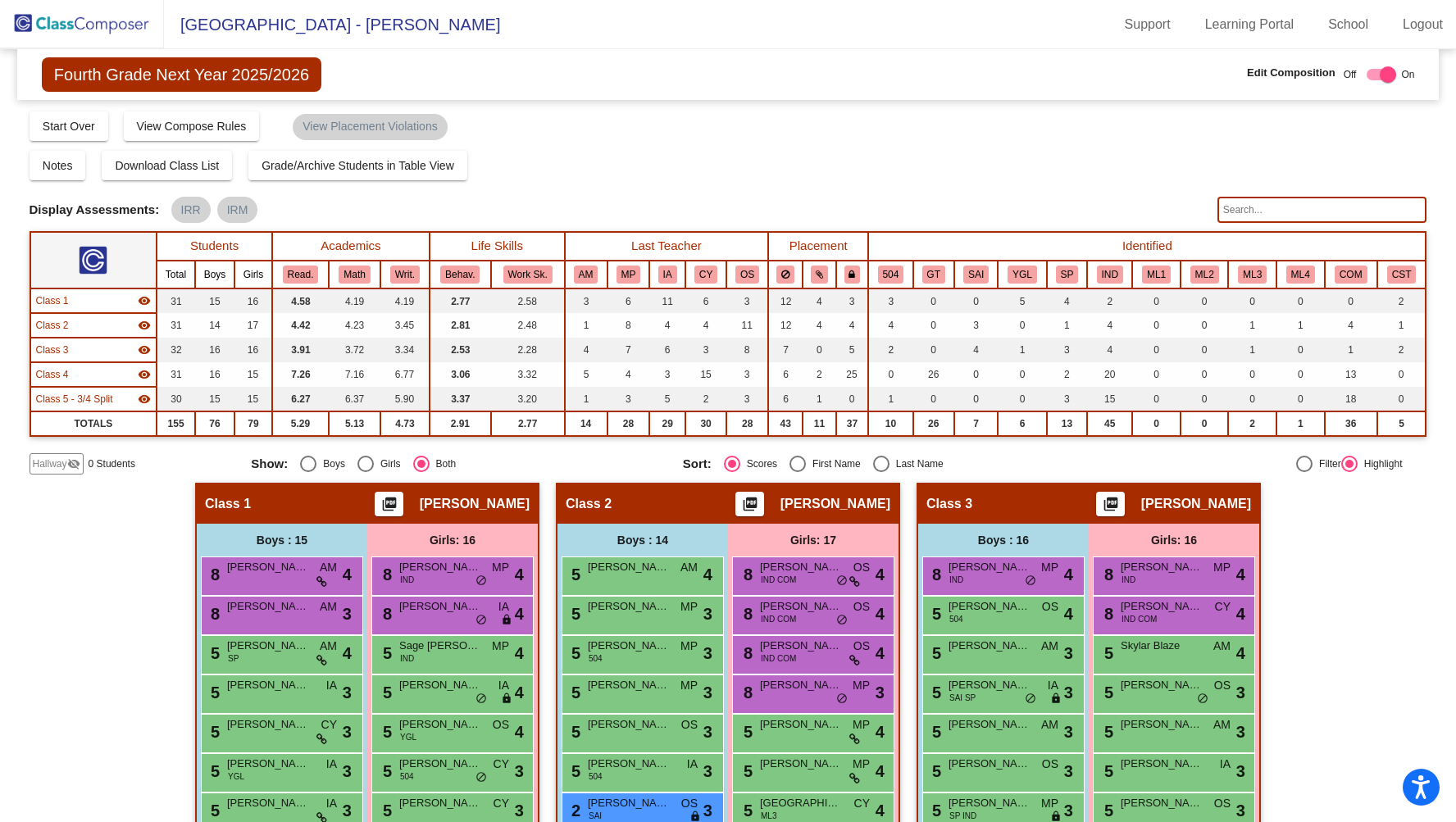
click at [128, 15] on img at bounding box center [81, 24] width 164 height 49
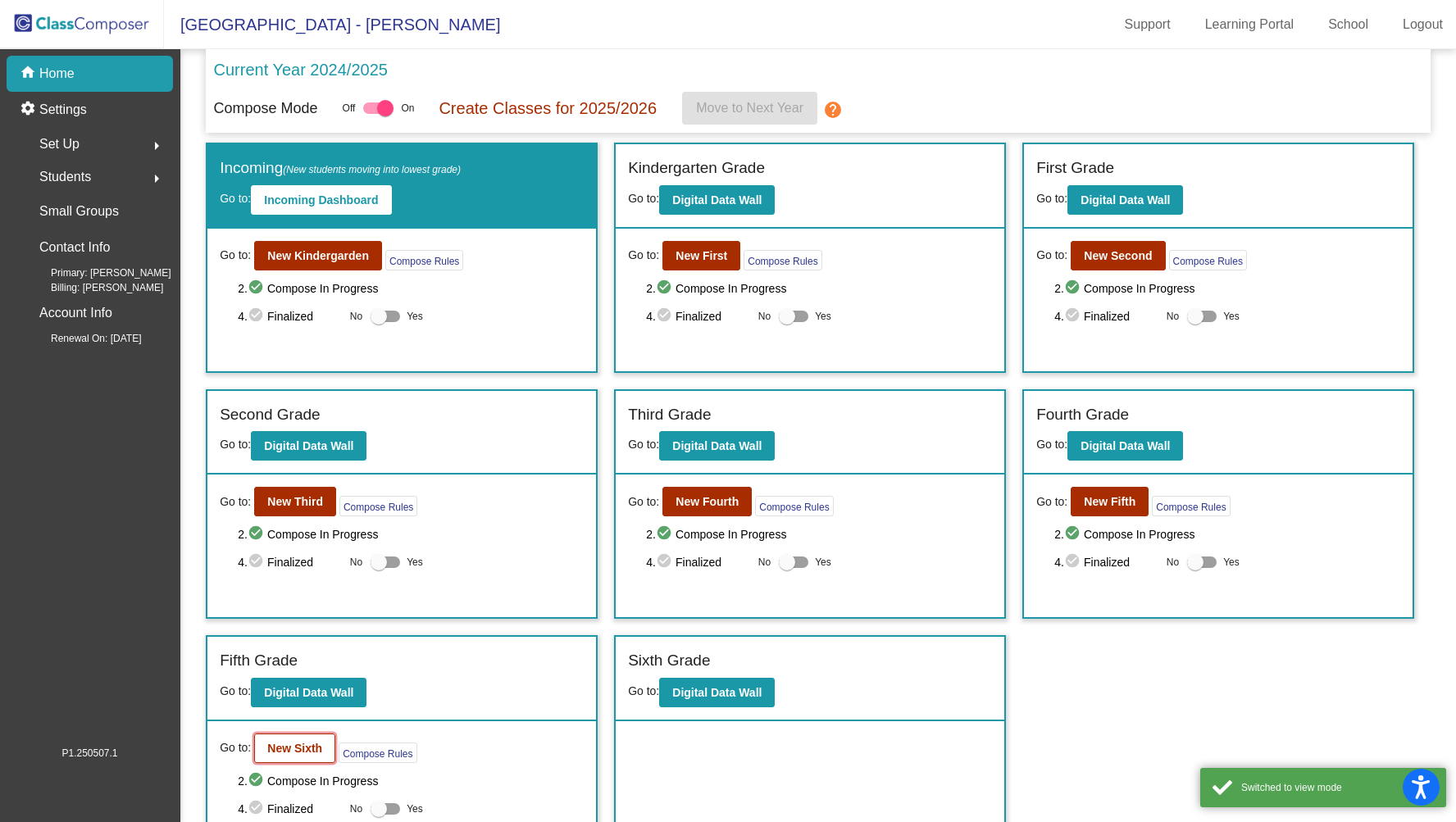
click at [304, 744] on b "New Sixth" at bounding box center [294, 748] width 55 height 13
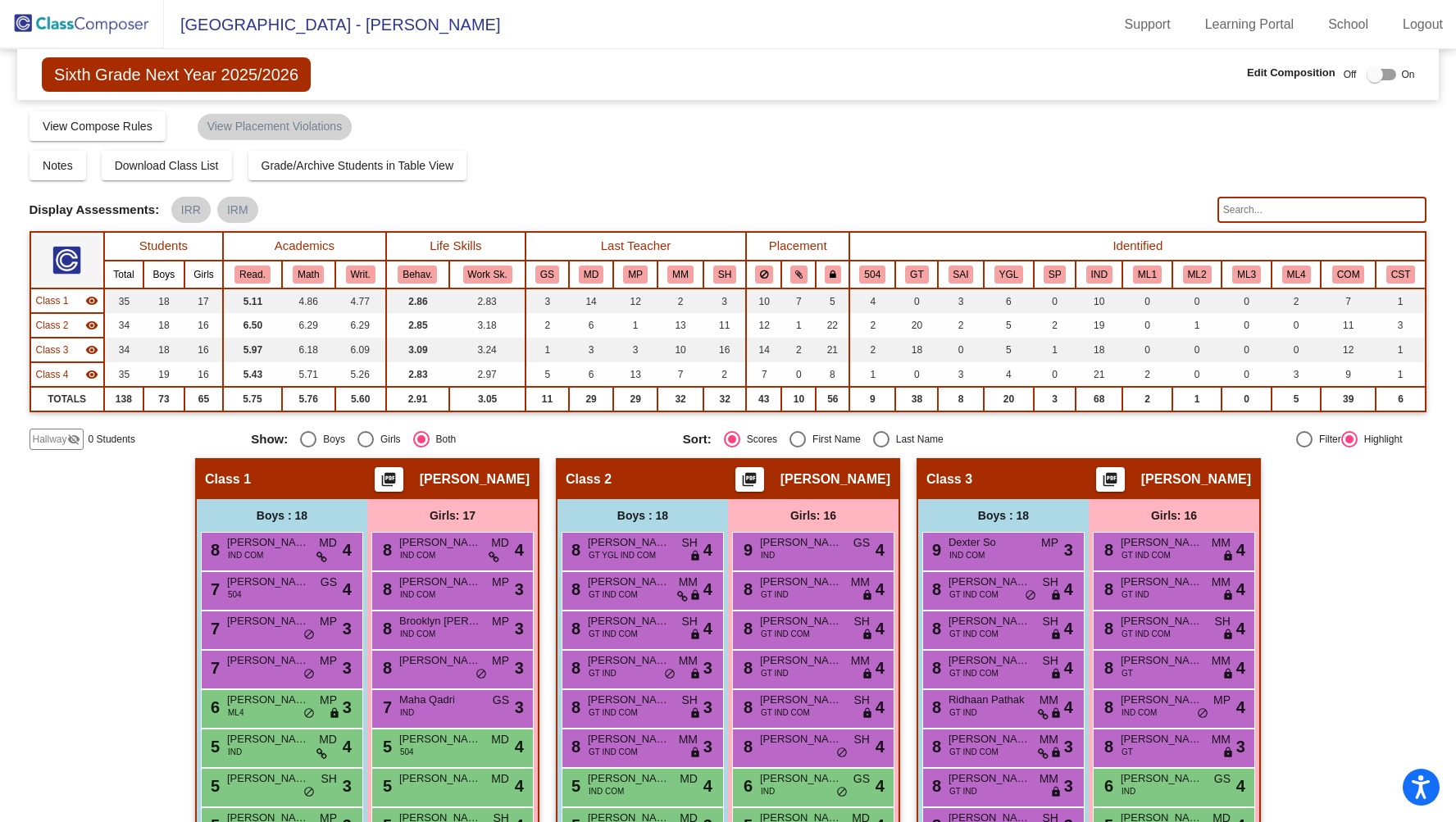
click at [1242, 214] on input "text" at bounding box center [1321, 209] width 210 height 26
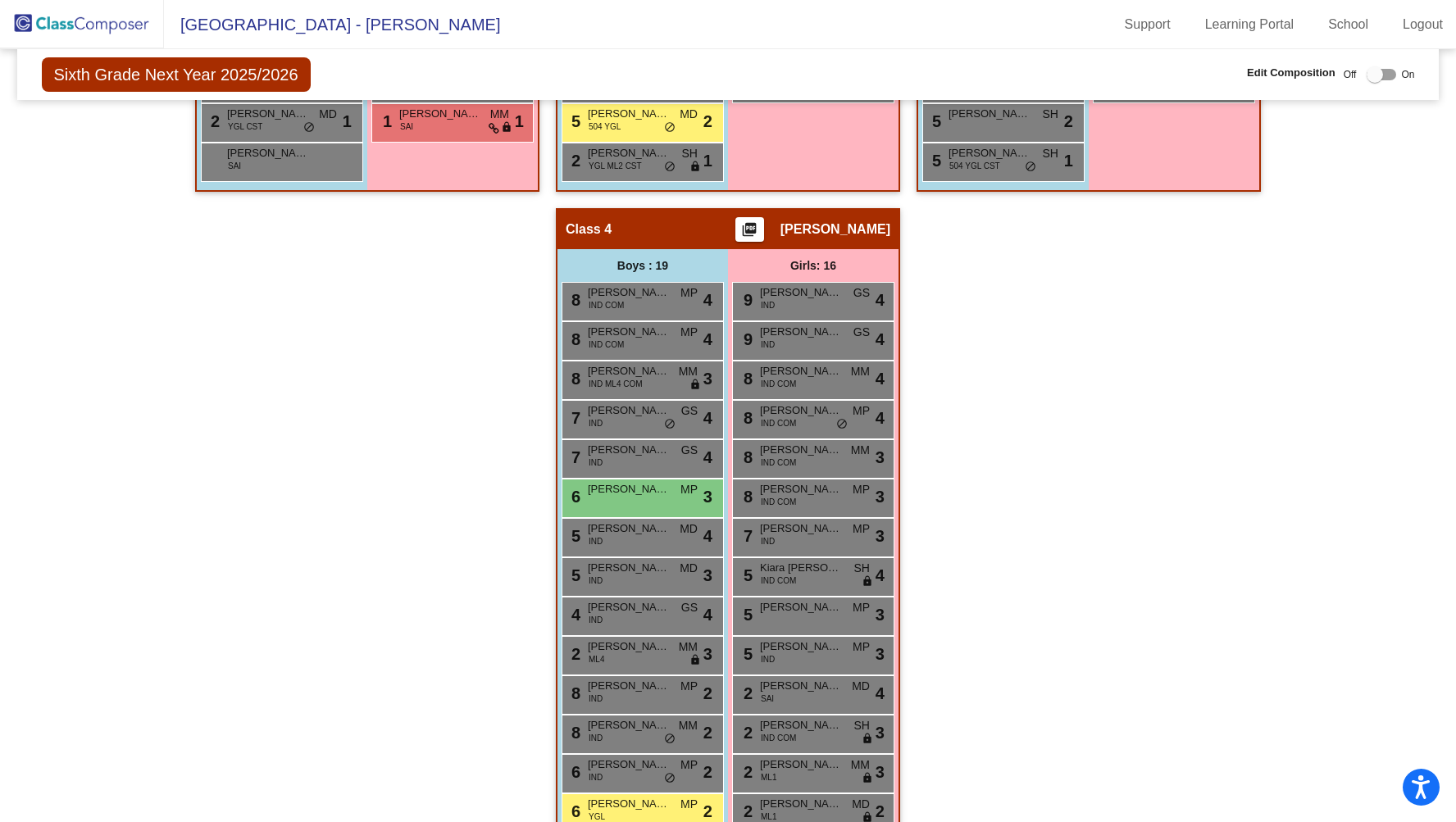
scroll to position [1092, 0]
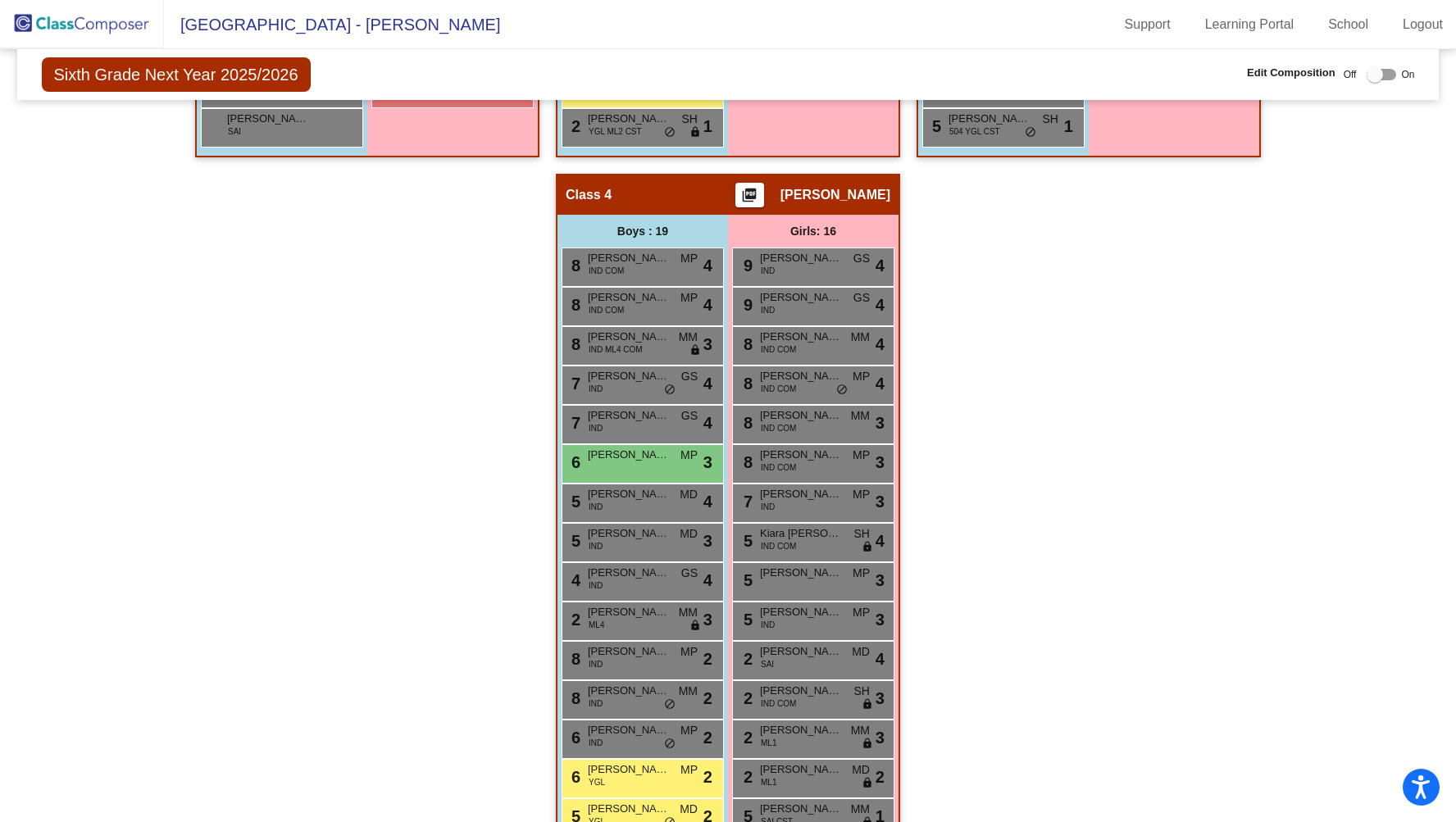
type input "w"
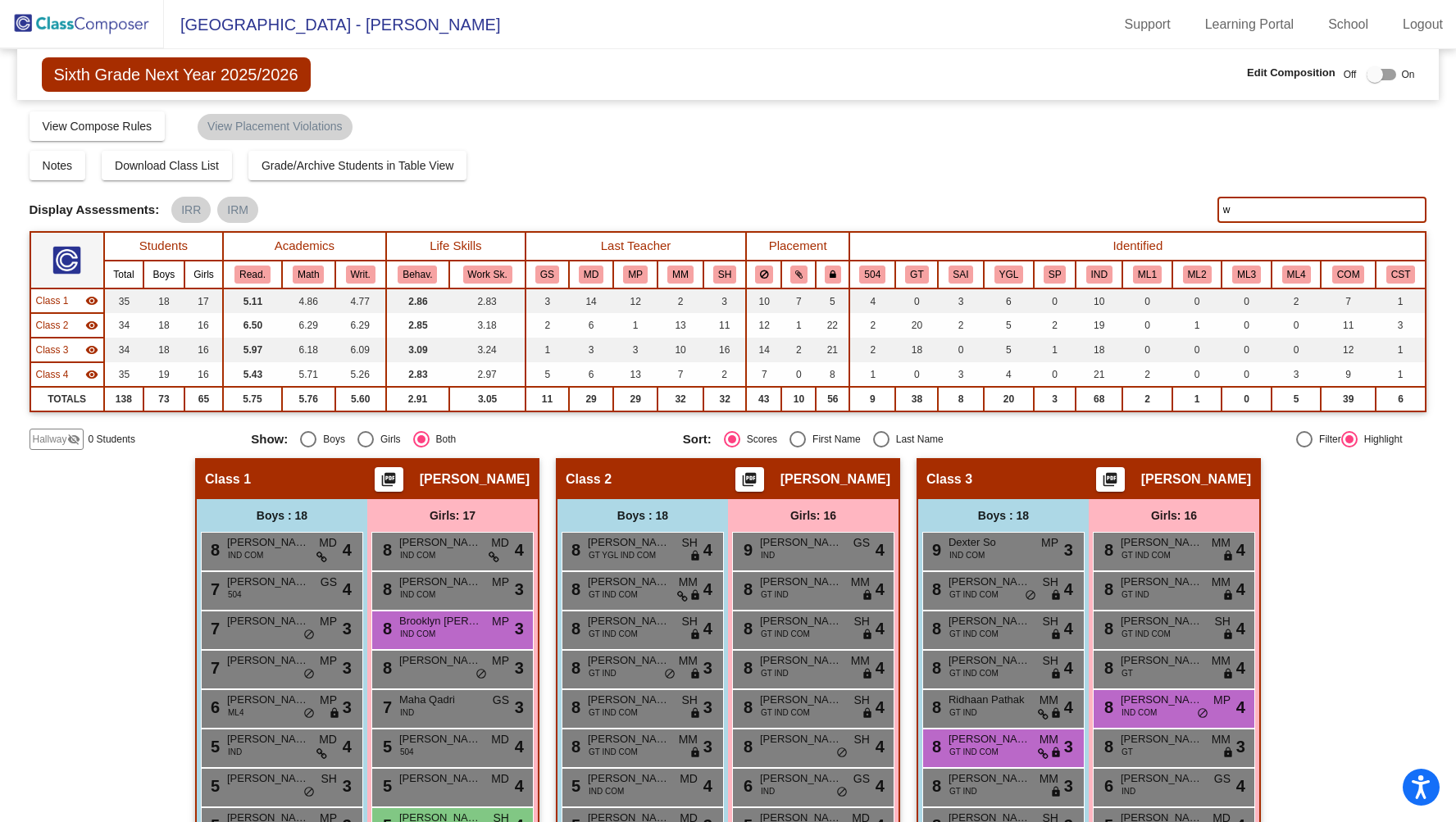
click at [130, 23] on img at bounding box center [81, 24] width 164 height 49
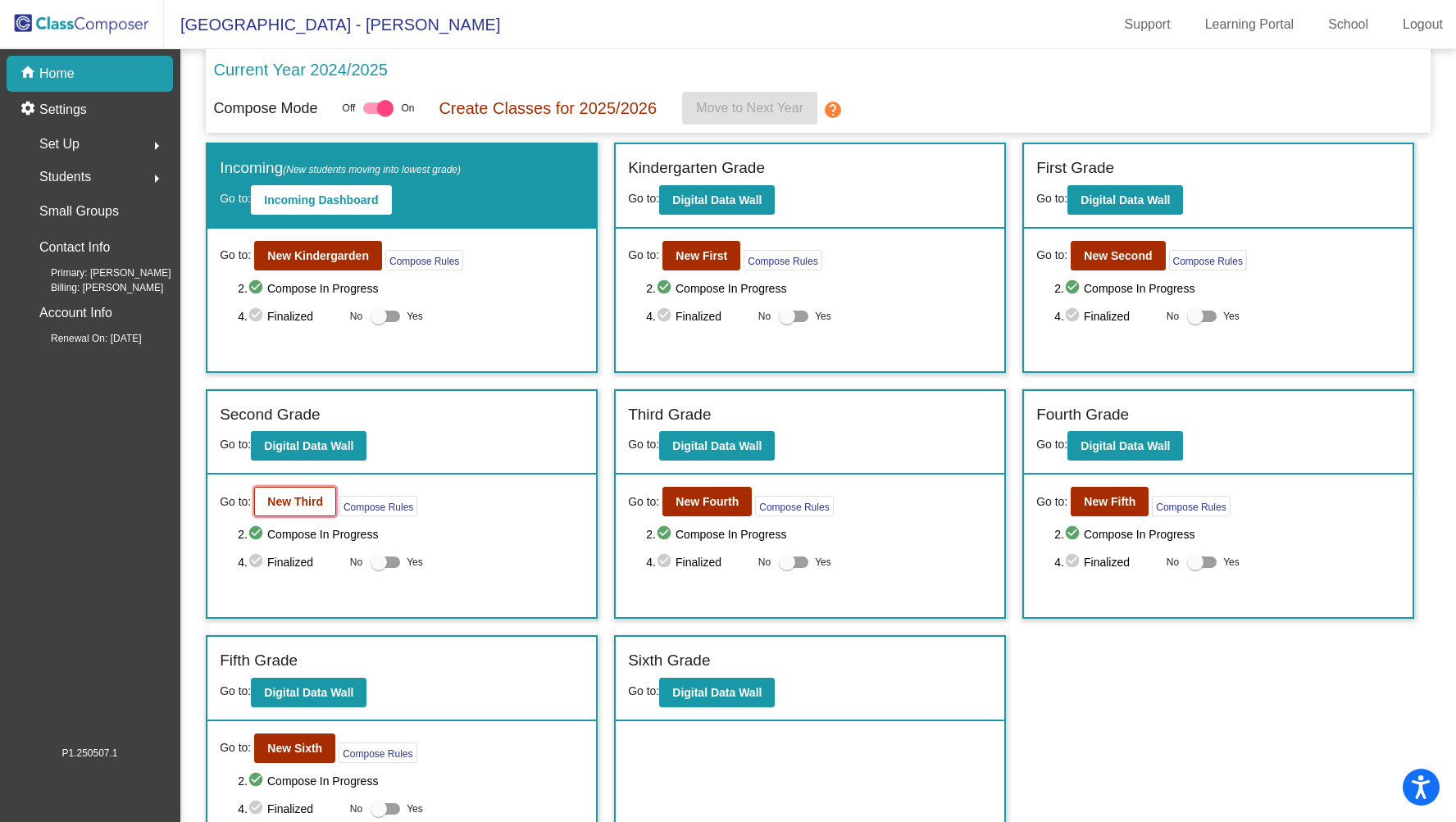
click at [293, 509] on button "New Third" at bounding box center [295, 502] width 82 height 30
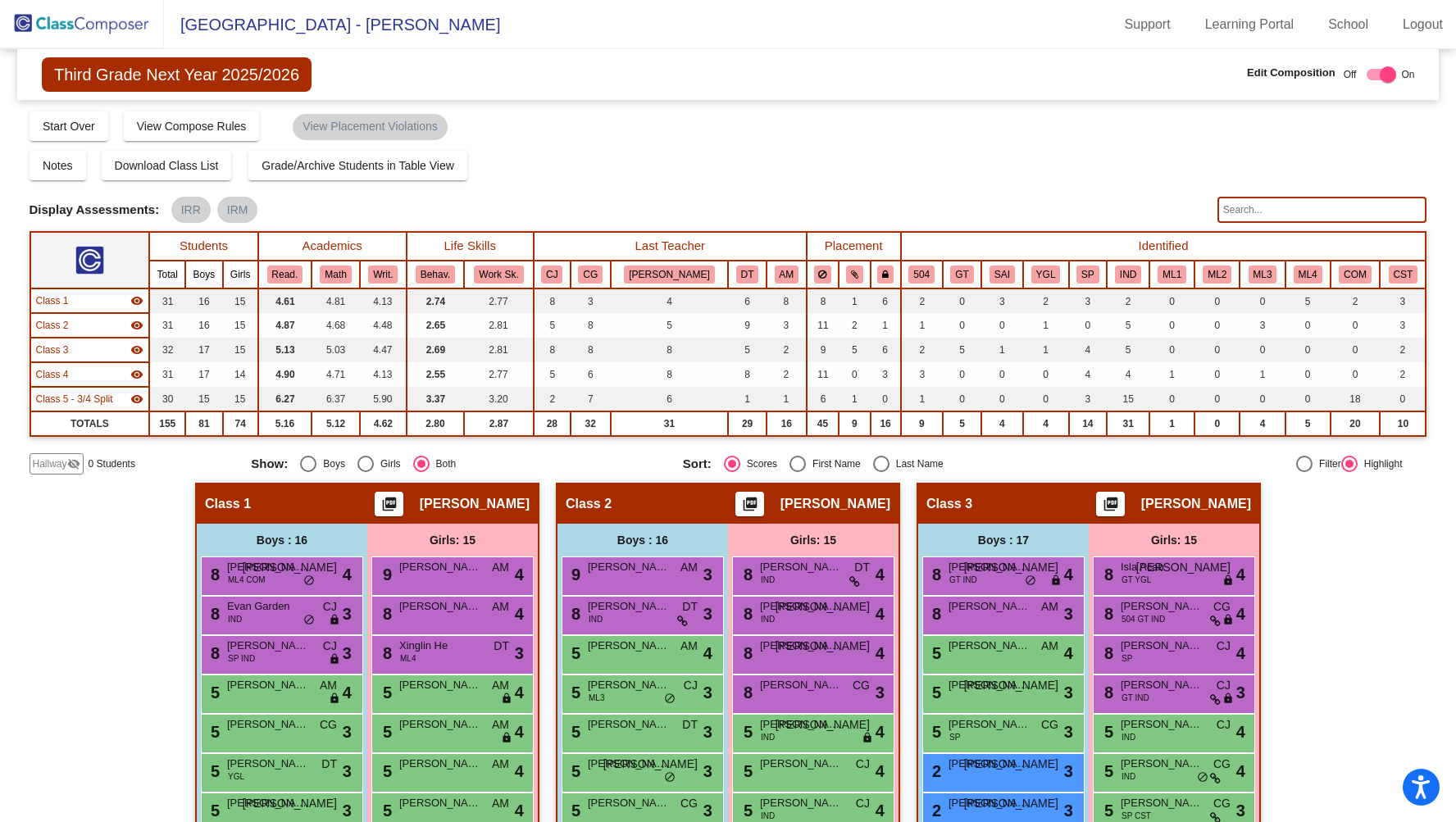
click at [1261, 210] on input "text" at bounding box center [1321, 209] width 210 height 26
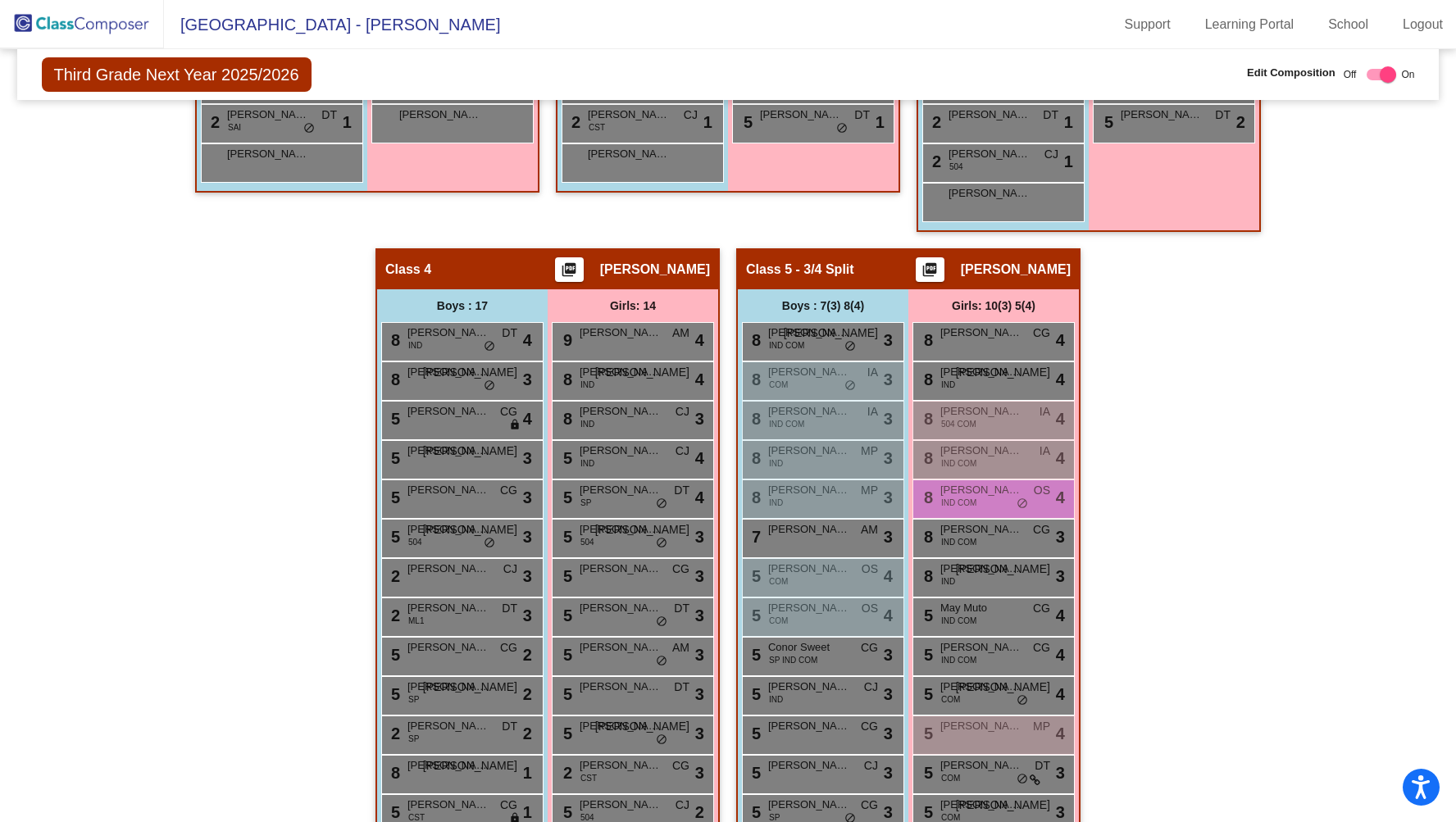
scroll to position [1193, 0]
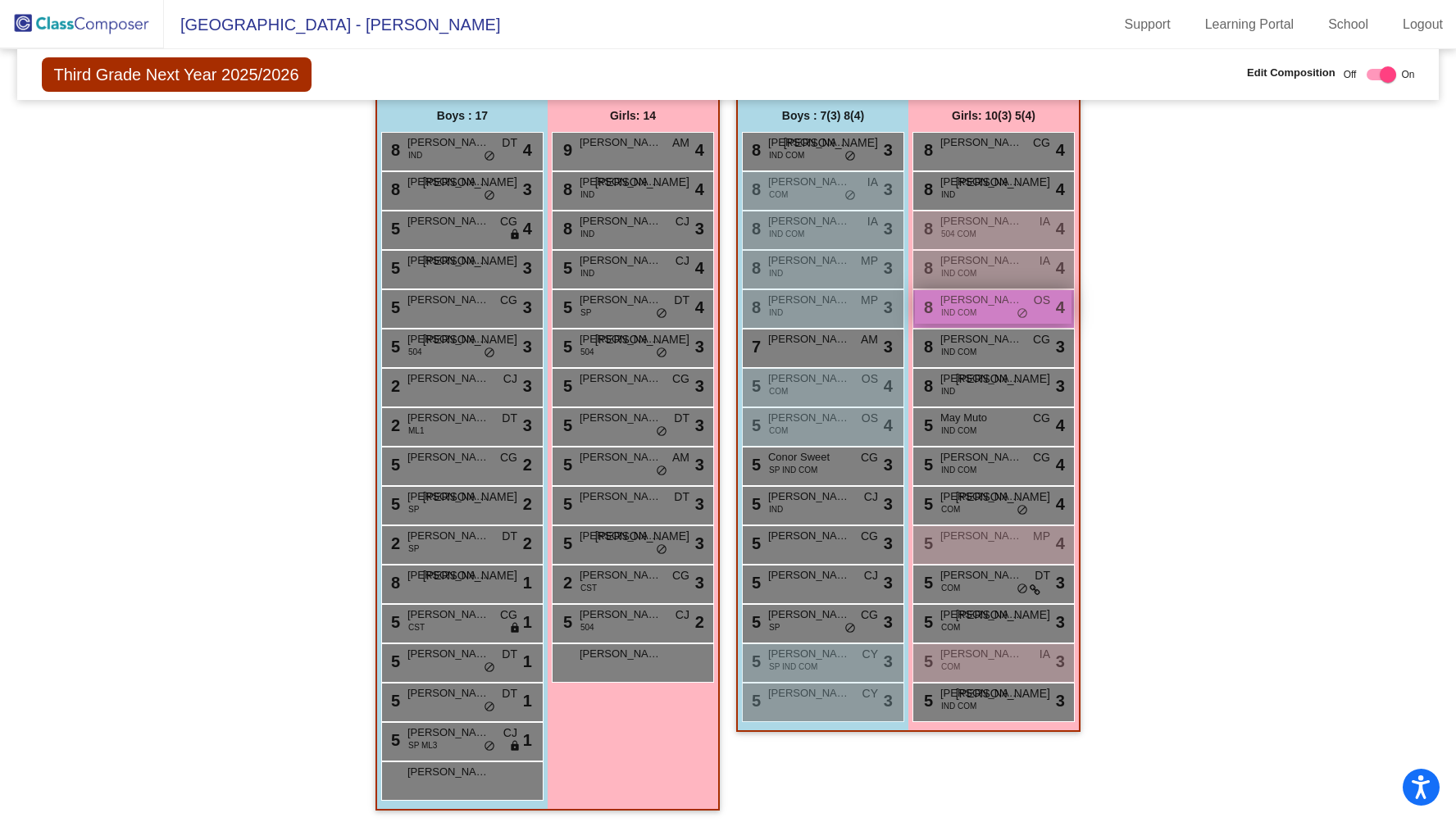
type input "avia"
click at [968, 306] on span "IND COM" at bounding box center [959, 312] width 36 height 12
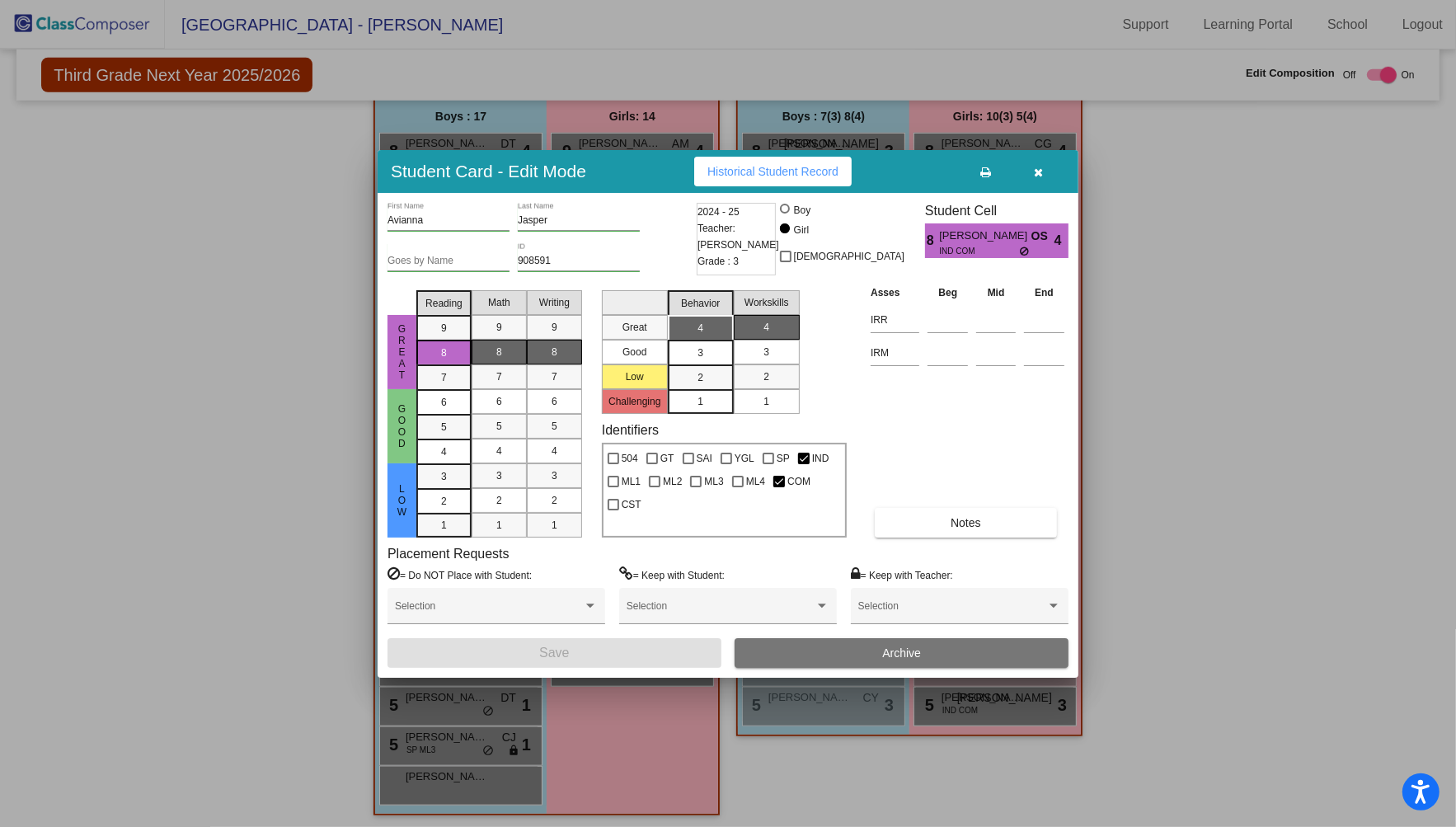
click at [1217, 332] on div at bounding box center [728, 414] width 1456 height 827
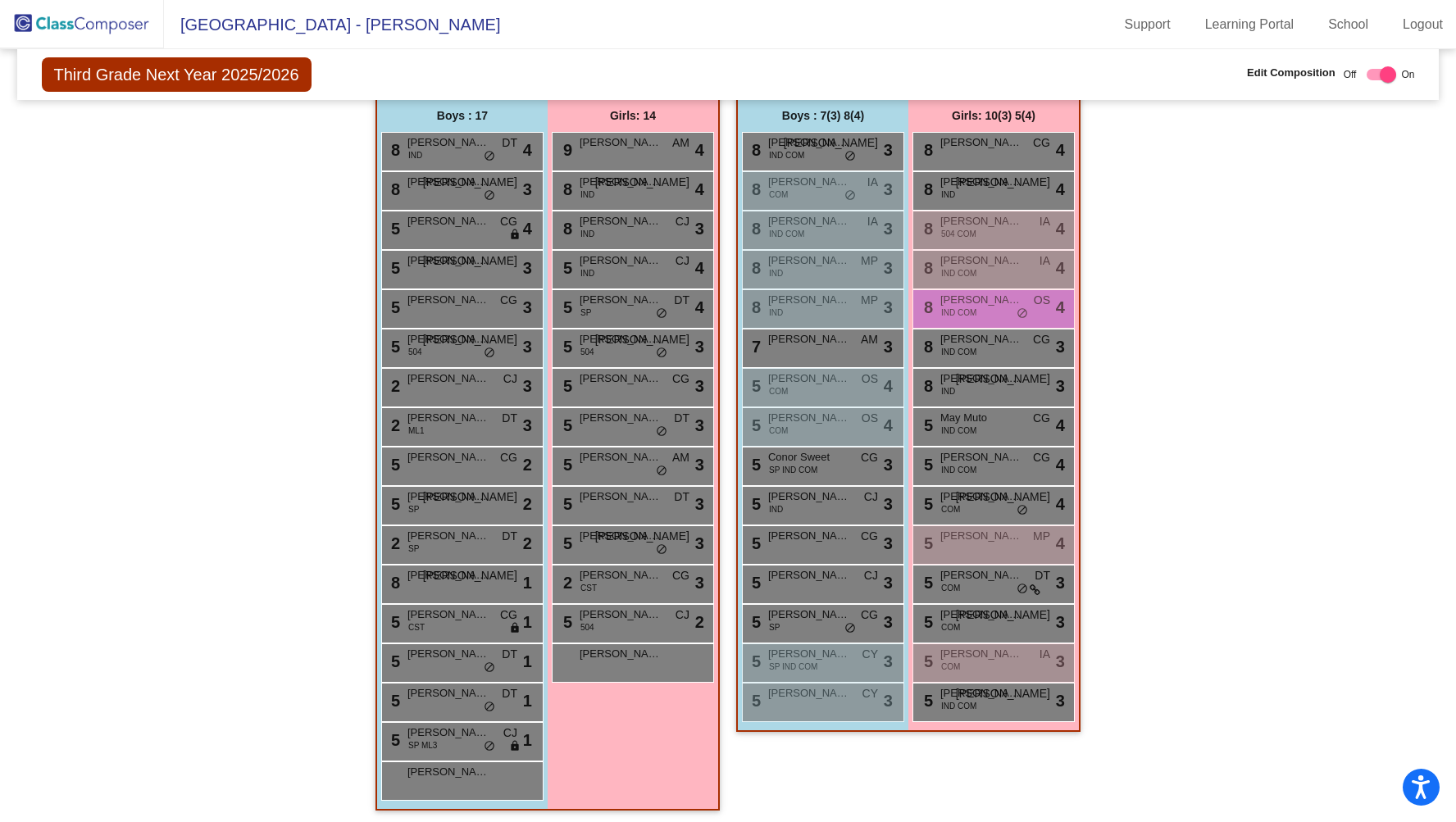
scroll to position [0, 0]
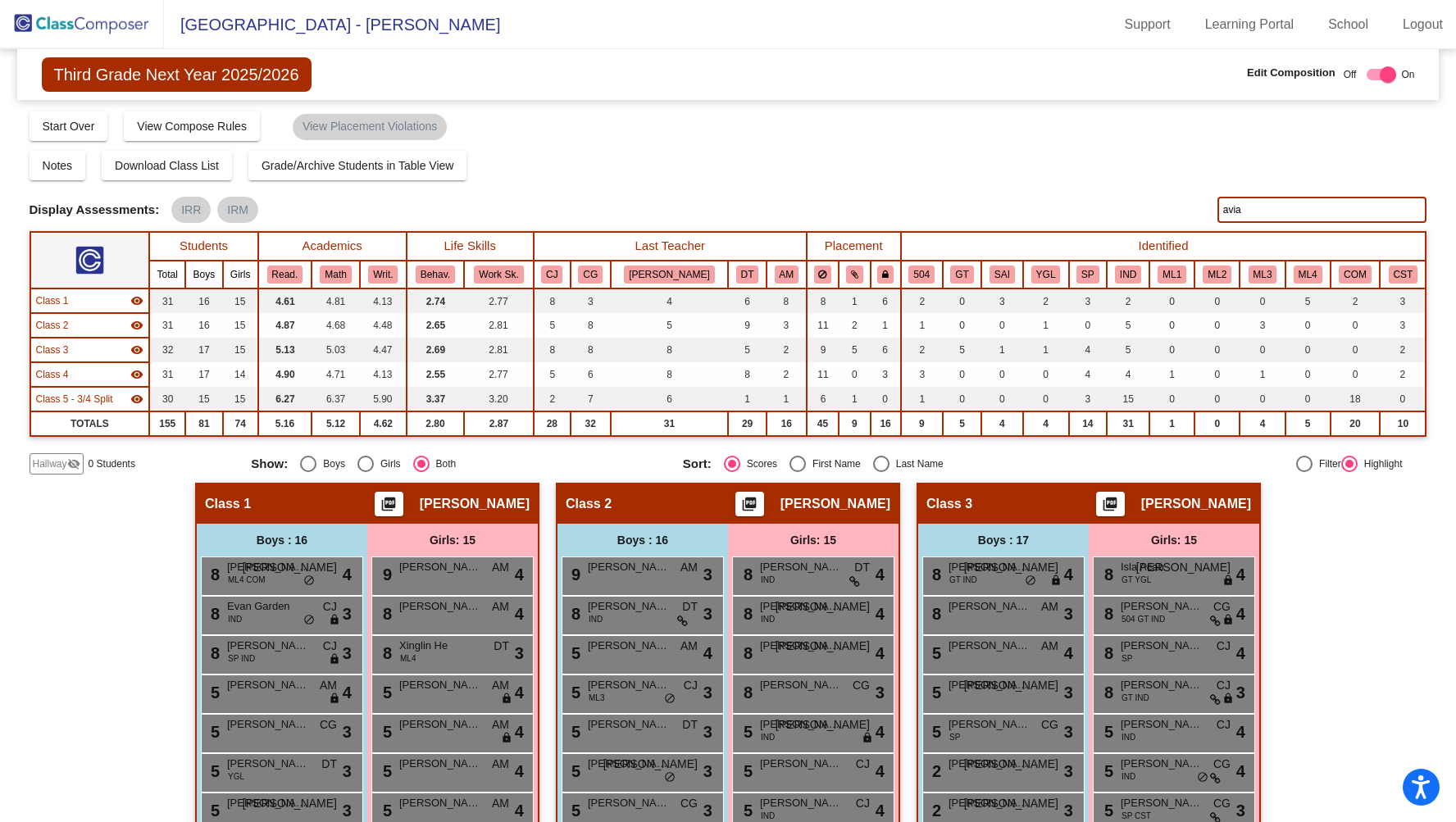
click at [93, 40] on img at bounding box center [81, 24] width 164 height 49
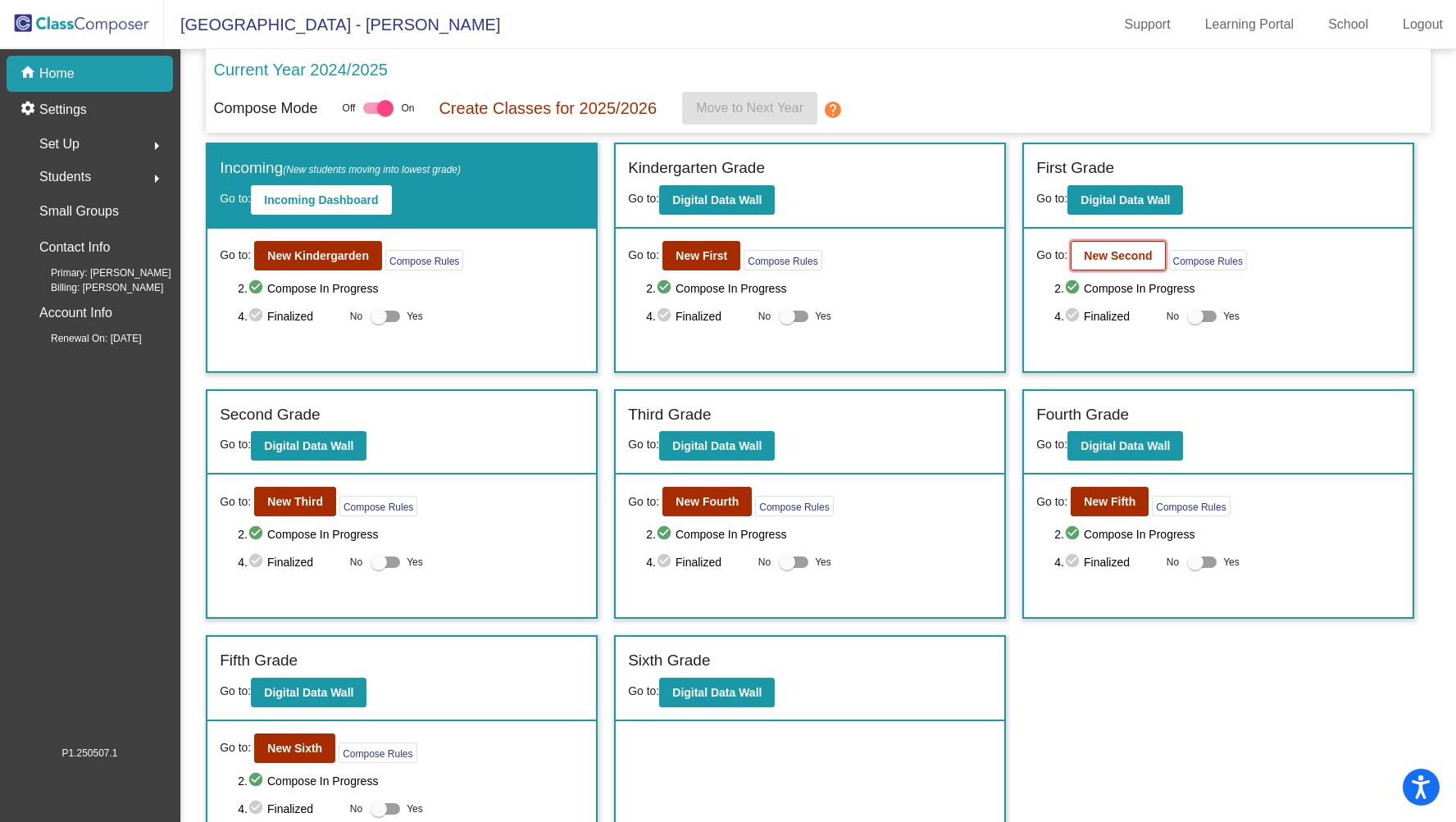
click at [1118, 260] on b "New Second" at bounding box center [1117, 256] width 68 height 13
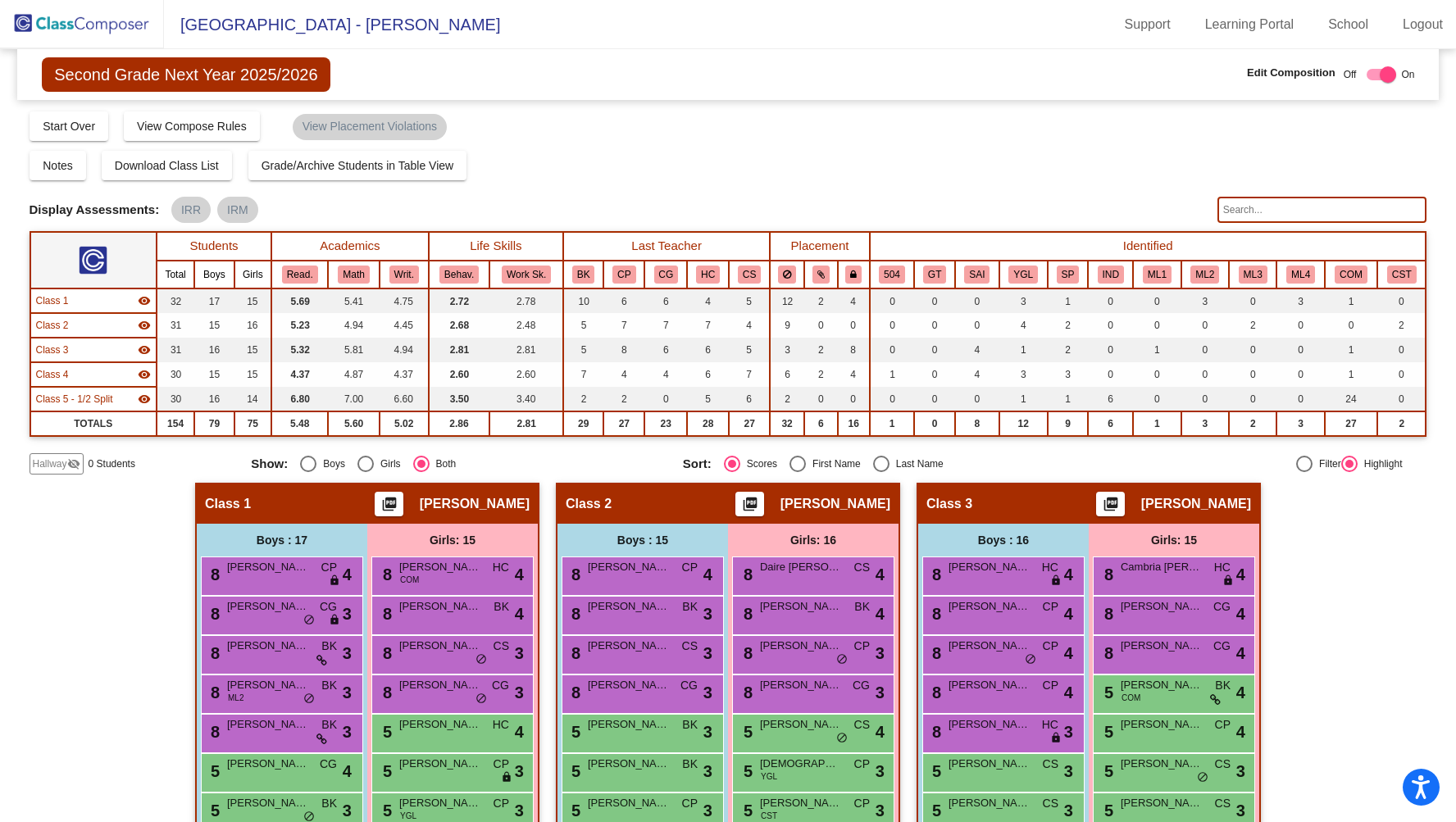
click at [1238, 204] on input "text" at bounding box center [1321, 209] width 210 height 26
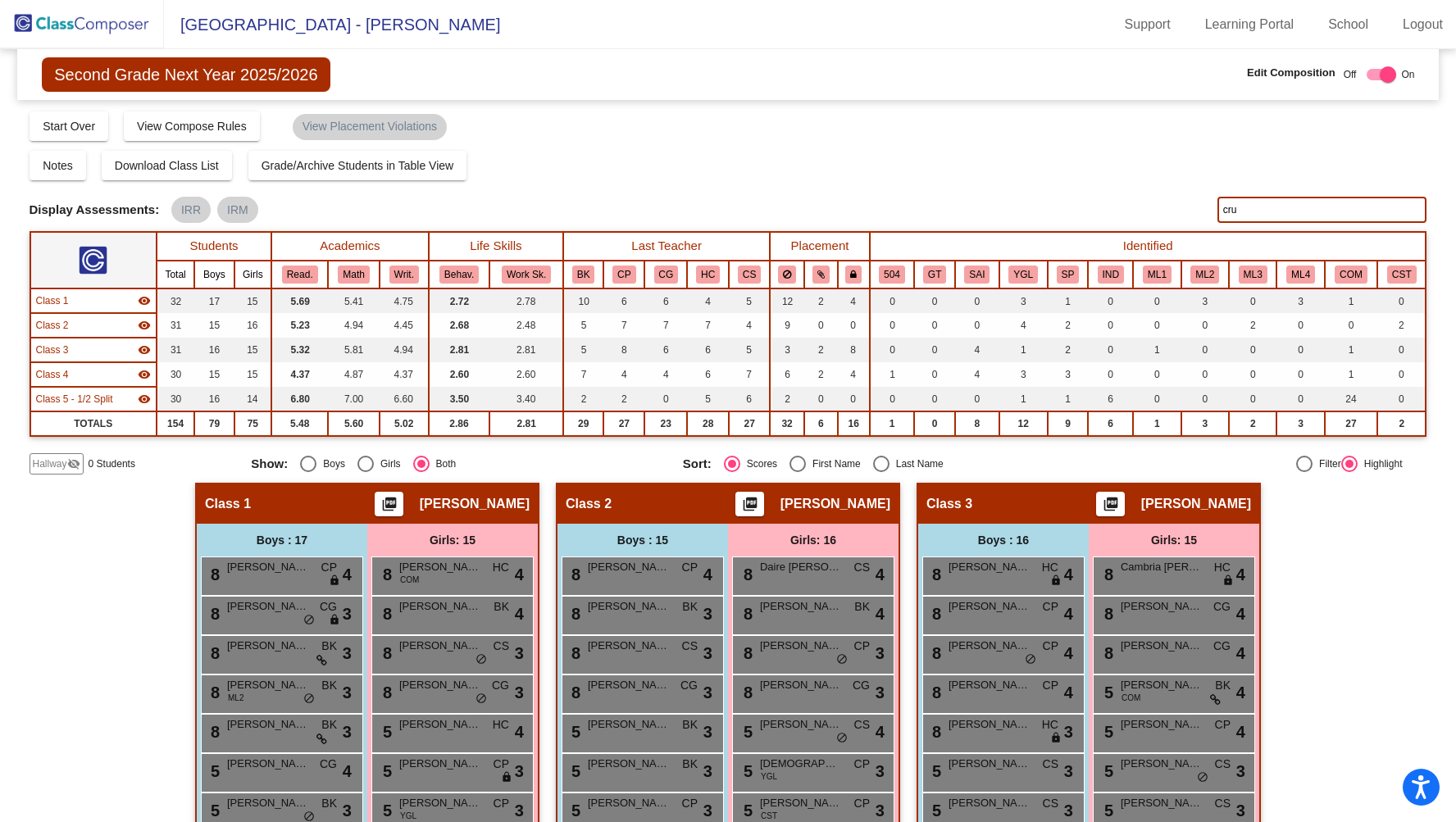
type input "[PERSON_NAME]"
drag, startPoint x: 1265, startPoint y: 199, endPoint x: 1296, endPoint y: 208, distance: 32.3
click at [1296, 208] on input "[PERSON_NAME]" at bounding box center [1321, 209] width 210 height 26
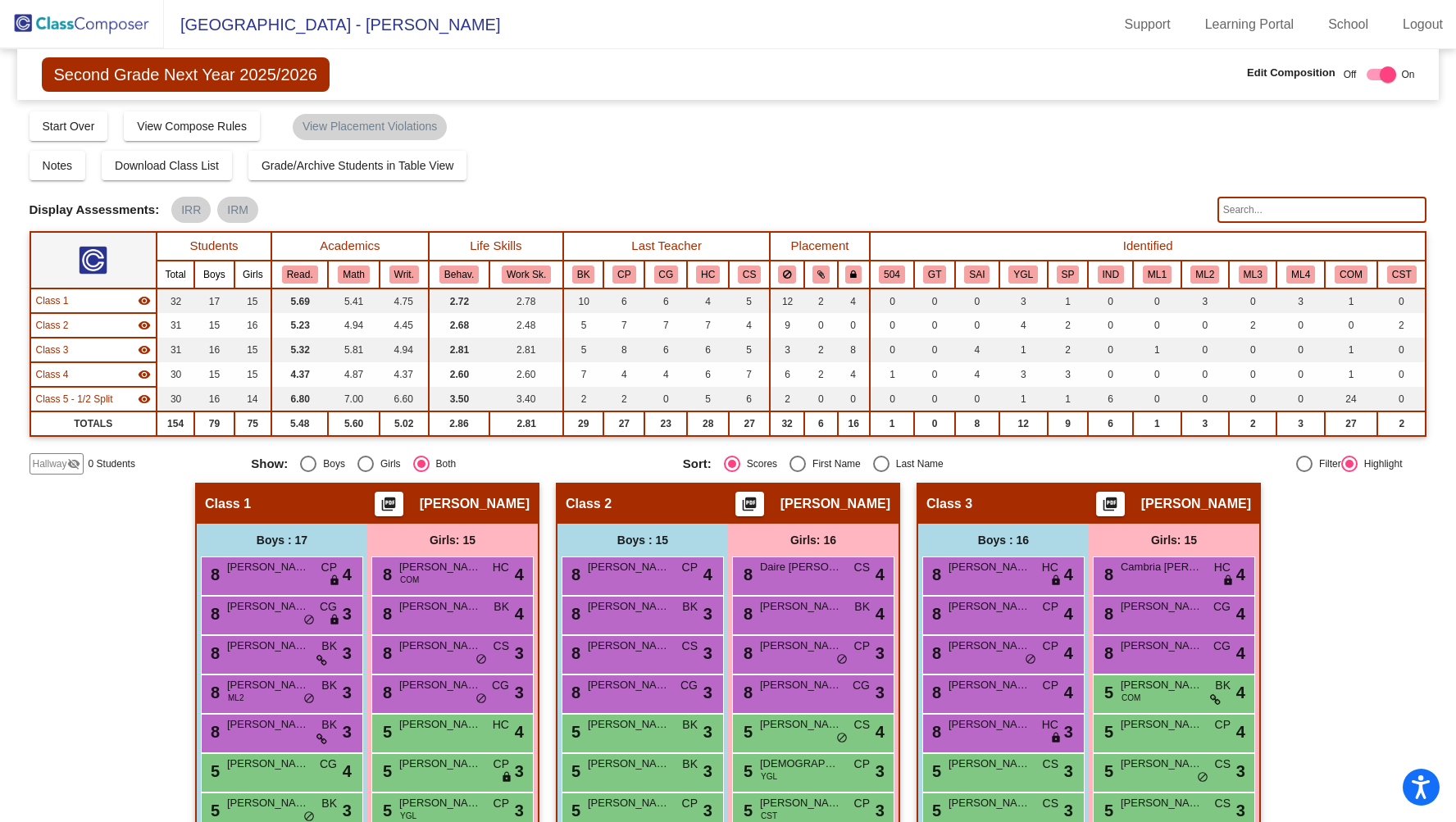
click at [1004, 190] on div "Display Scores for Years: [DATE] - [DATE] [DATE] - [DATE] Grade/Archive Student…" at bounding box center [728, 292] width 1397 height 364
